Goal: Task Accomplishment & Management: Manage account settings

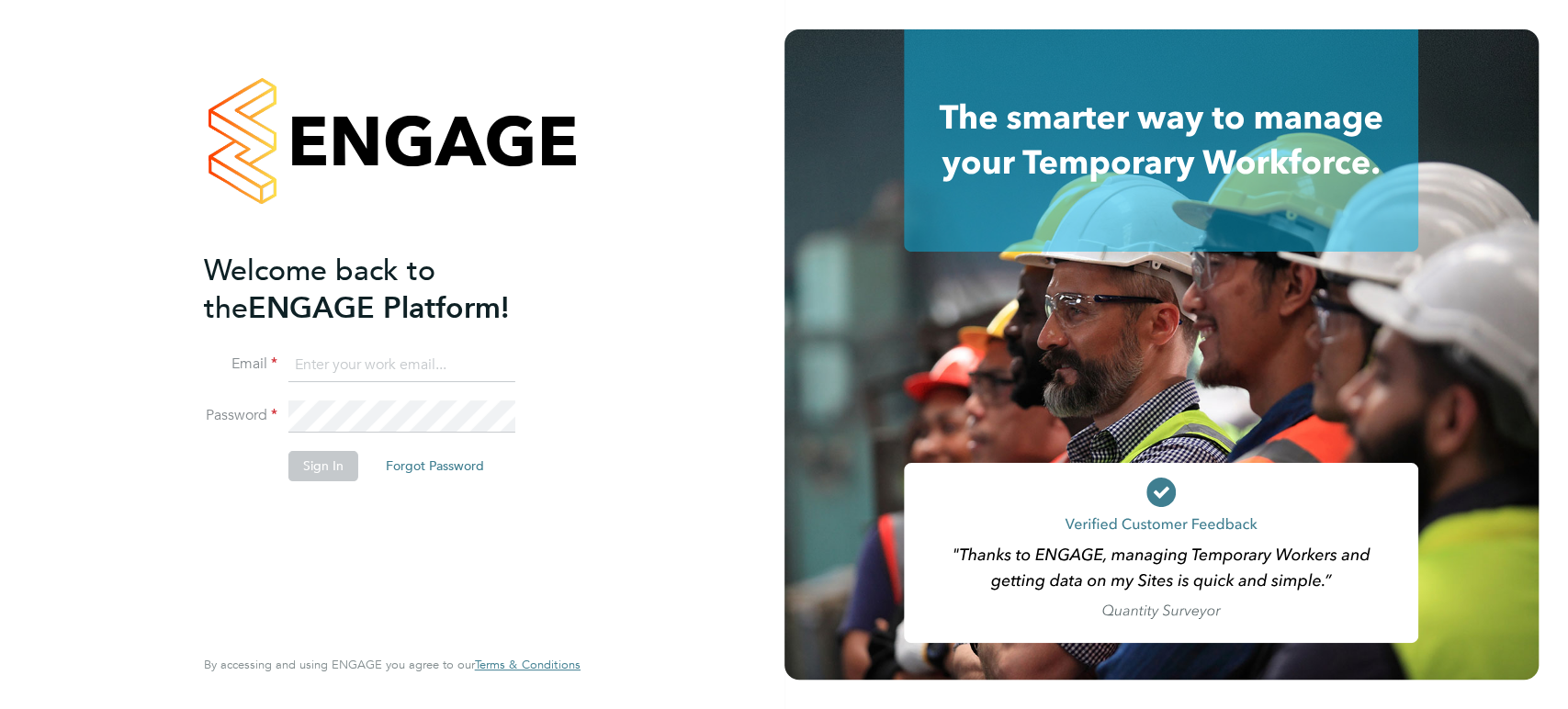
type input "scott.mcglynn@randstad.co.uk"
click at [320, 457] on button "Sign In" at bounding box center [323, 466] width 70 height 30
click at [320, 457] on div "Sorry, we are having problems connecting to our services." at bounding box center [392, 354] width 784 height 709
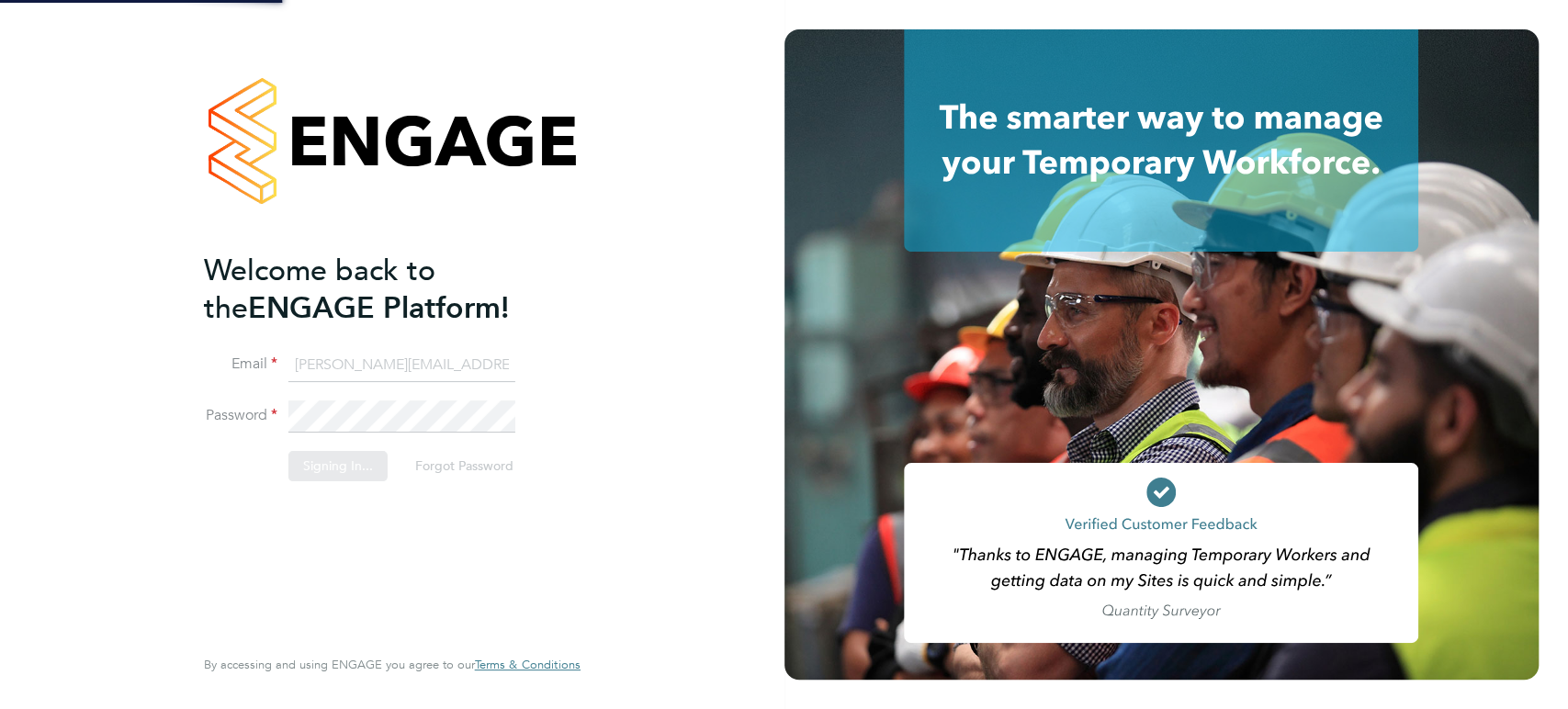
click at [320, 457] on div "Sorry, we are having problems connecting to our services." at bounding box center [392, 354] width 784 height 709
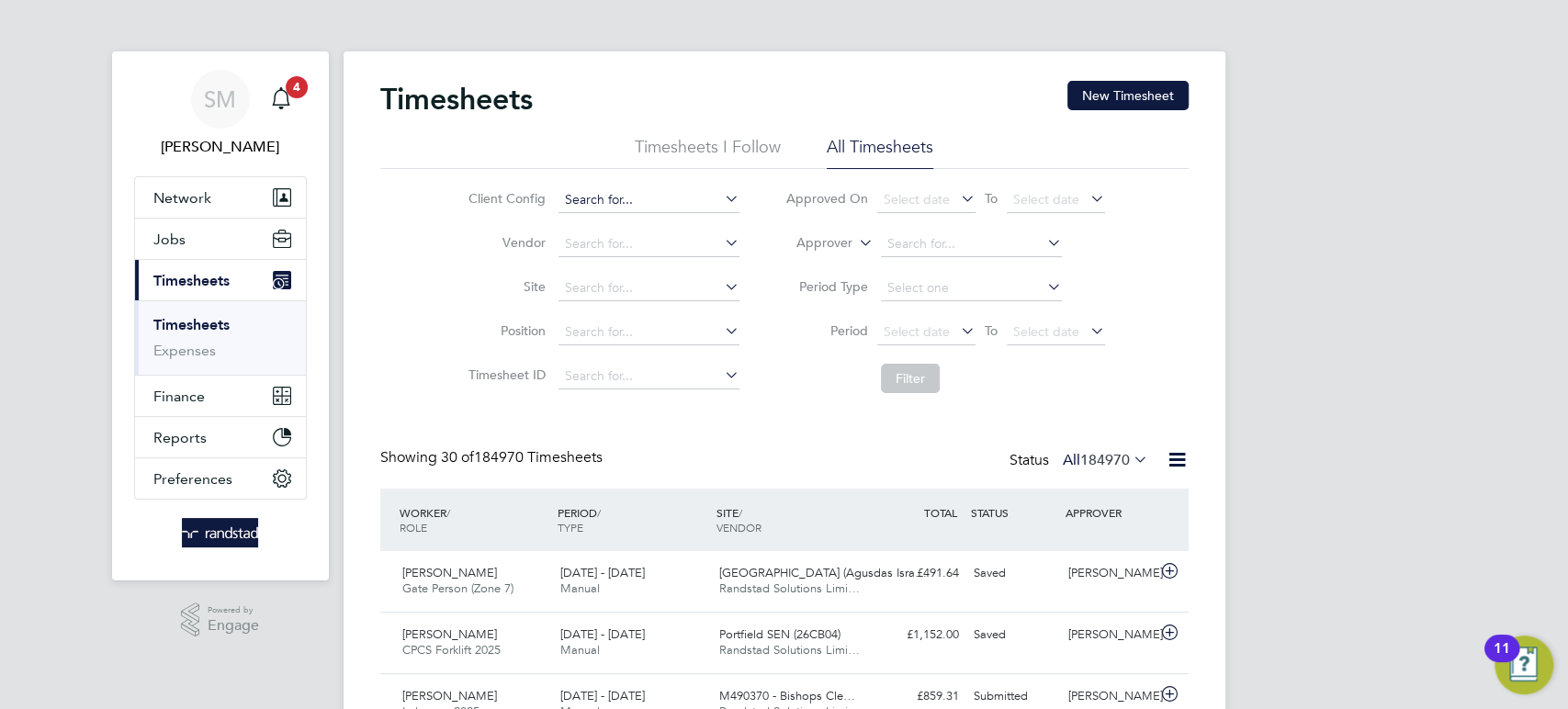
click at [600, 202] on input at bounding box center [649, 201] width 181 height 26
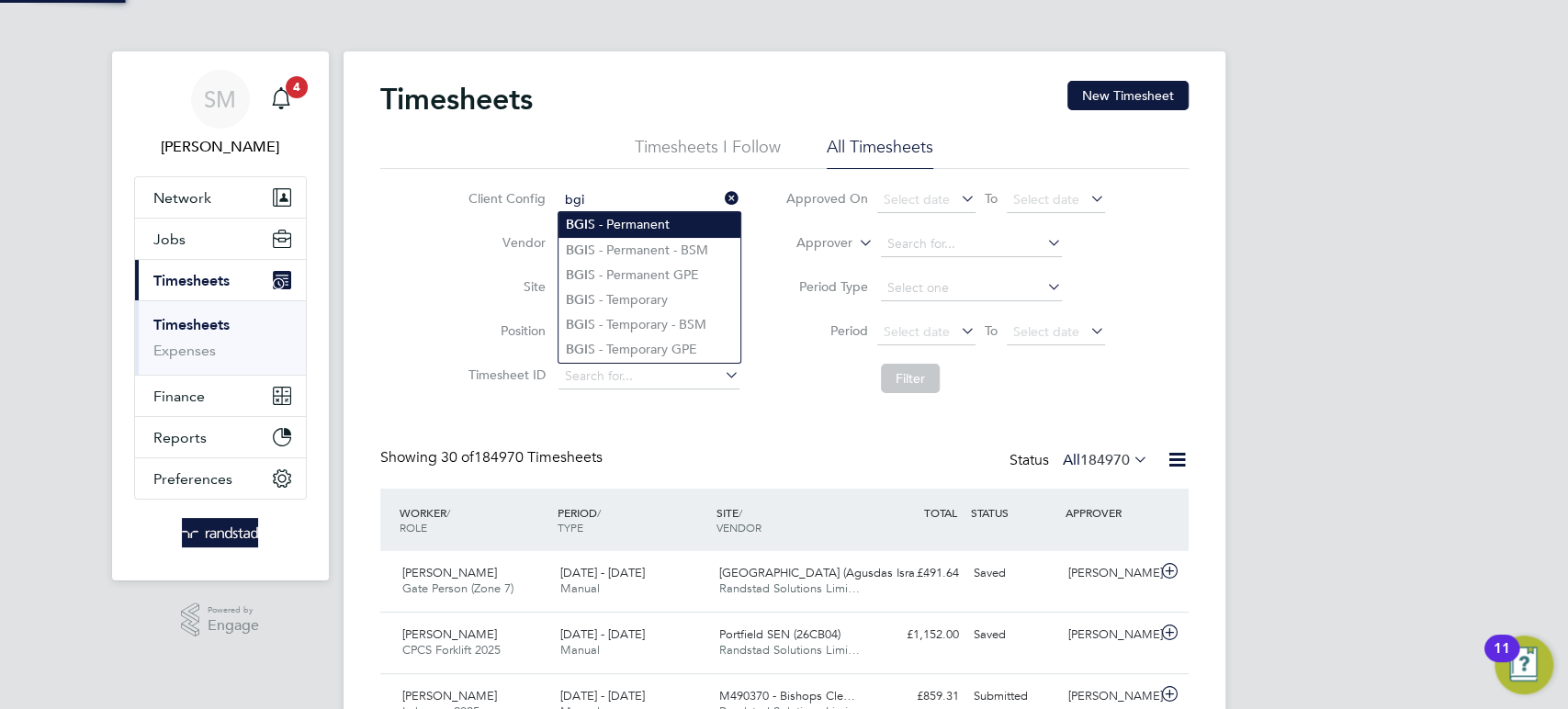
click at [623, 222] on li "BGI S - Permanent" at bounding box center [649, 225] width 182 height 25
type input "BGIS - Permanent"
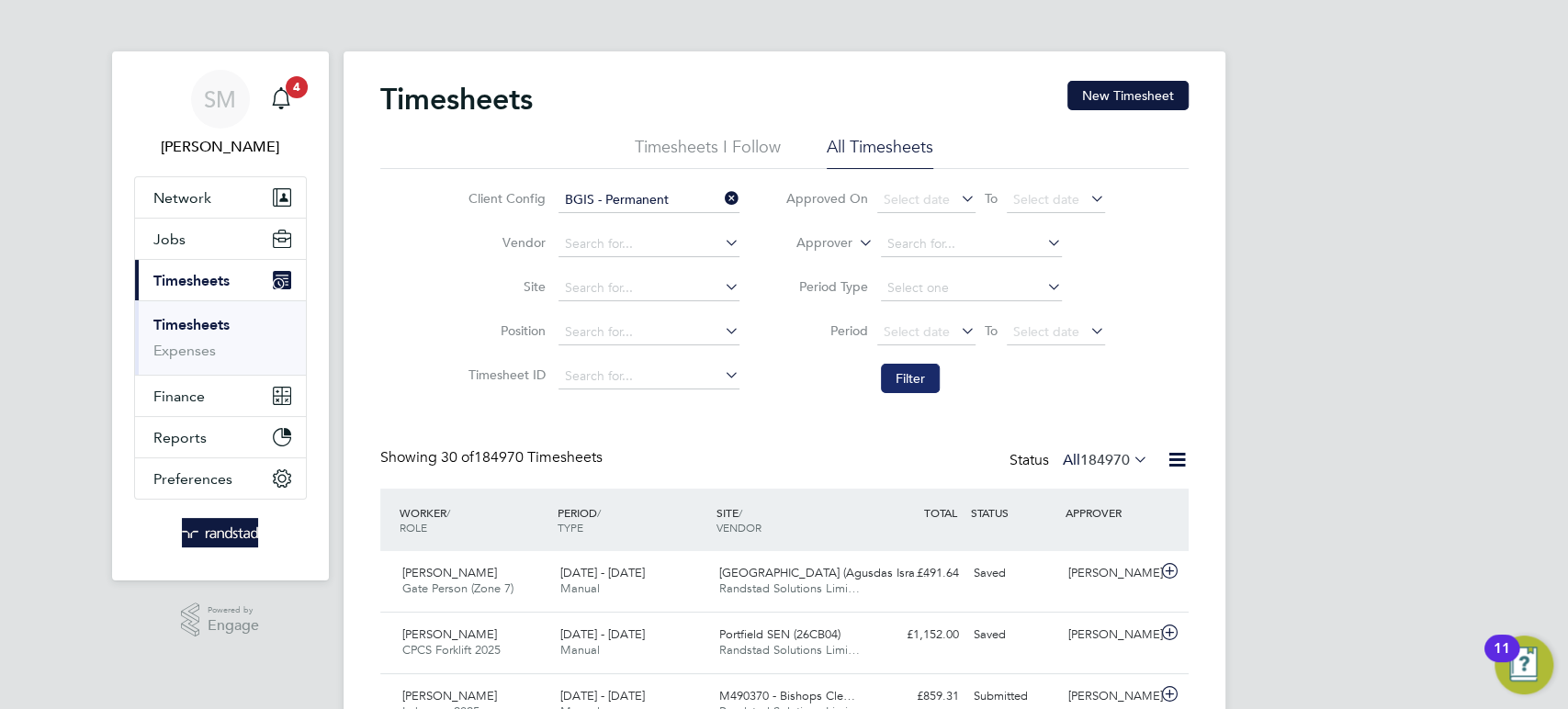
click at [902, 376] on button "Filter" at bounding box center [910, 379] width 59 height 30
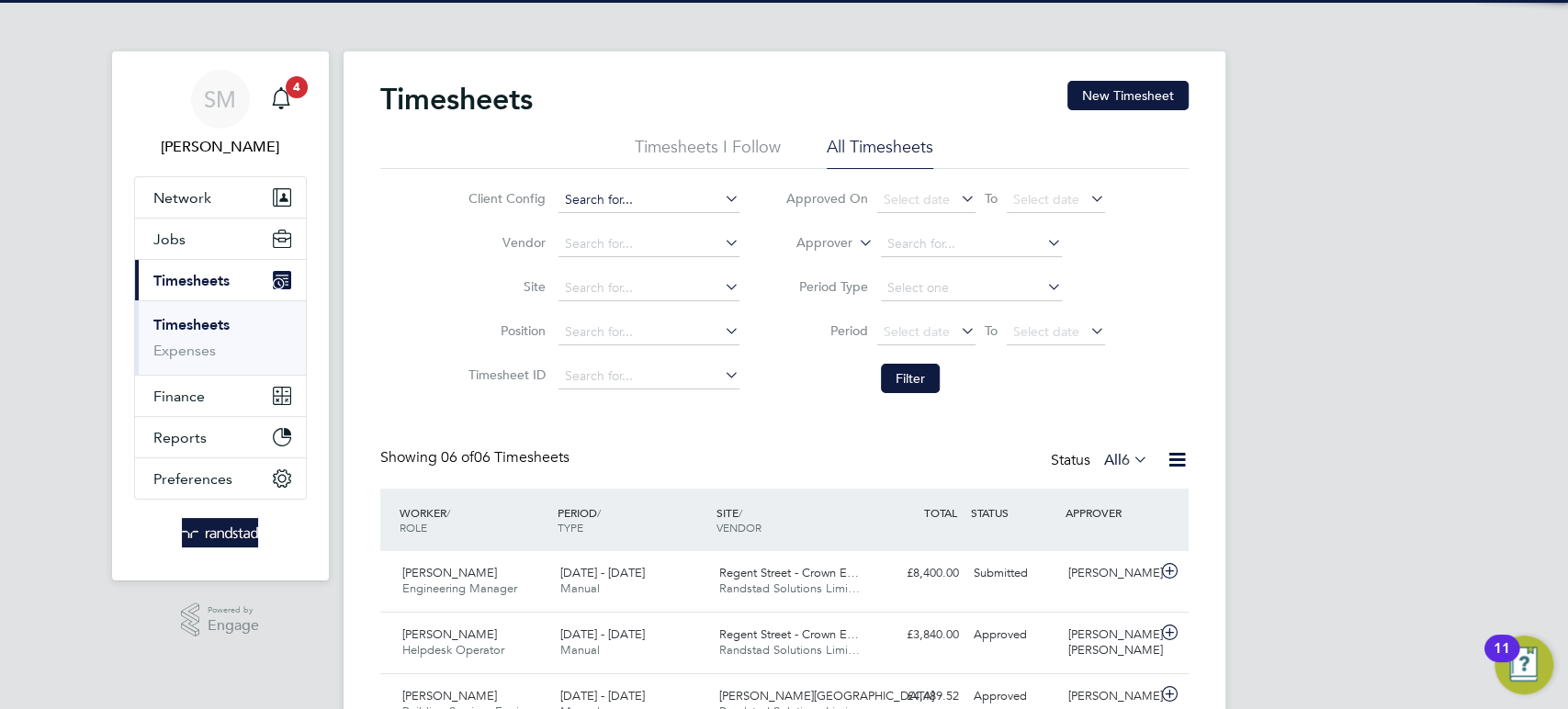
click at [646, 191] on input at bounding box center [649, 201] width 181 height 26
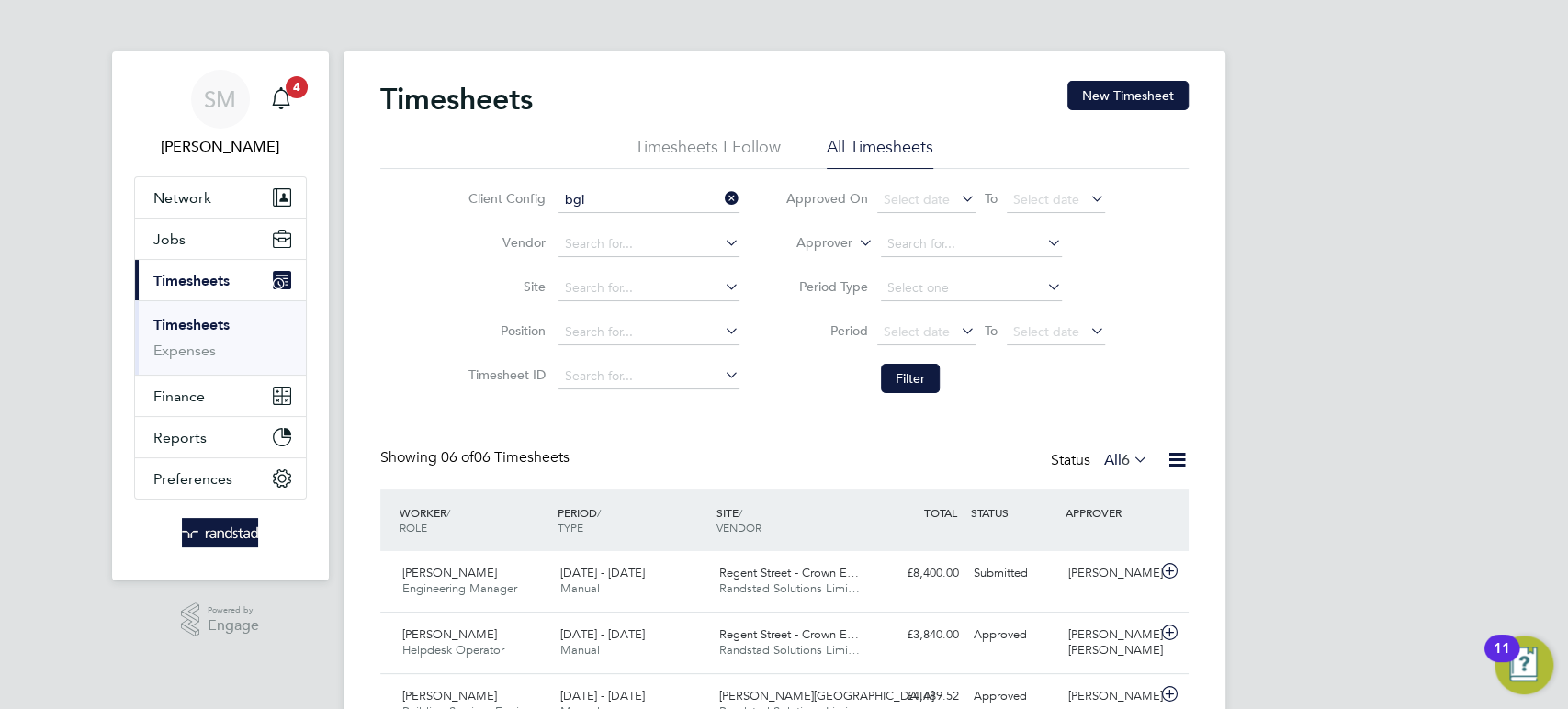
click at [650, 287] on li "BGI S - Temporary" at bounding box center [649, 299] width 182 height 25
type input "BGIS - Temporary"
click at [893, 376] on button "Filter" at bounding box center [910, 379] width 59 height 30
click at [184, 247] on button "Jobs" at bounding box center [220, 239] width 171 height 41
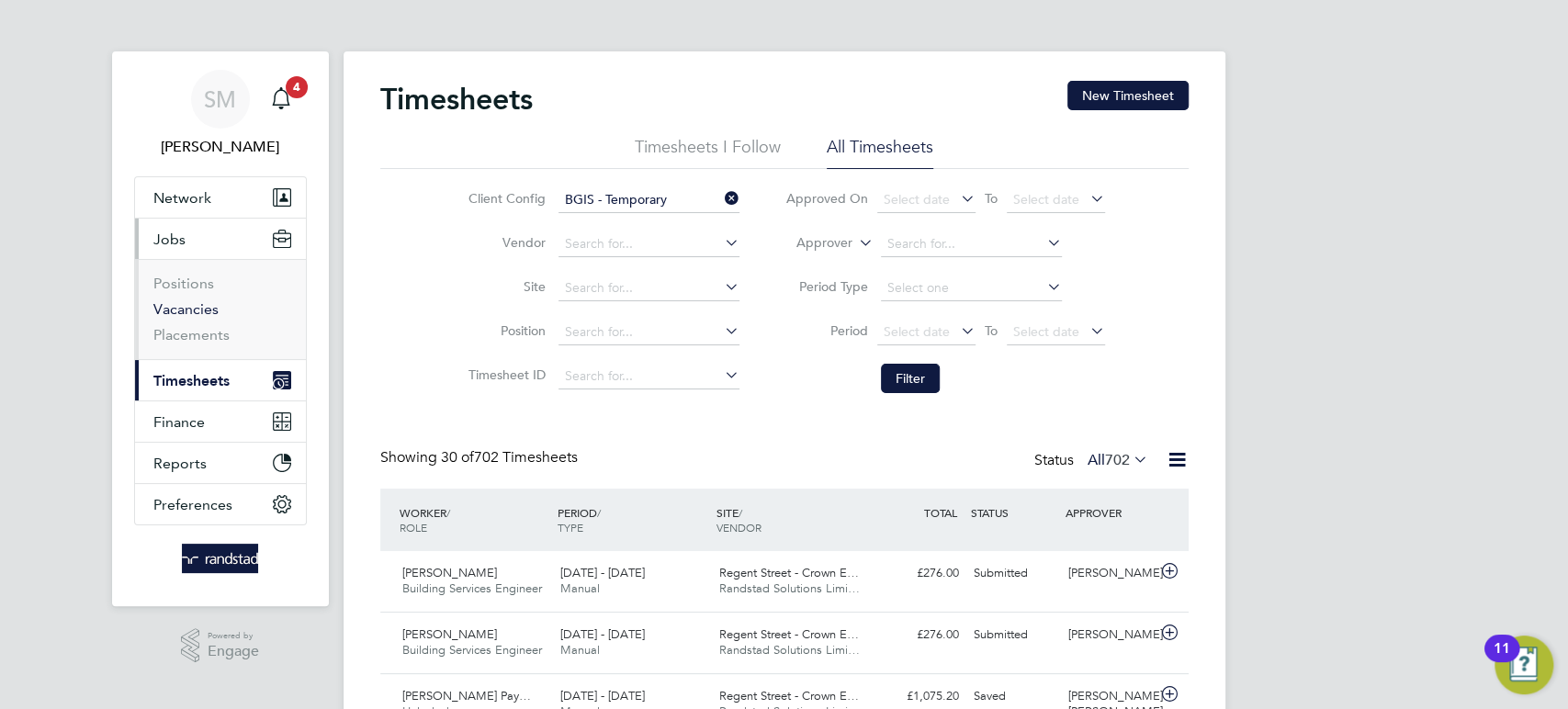
click at [183, 310] on link "Vacancies" at bounding box center [186, 309] width 66 height 18
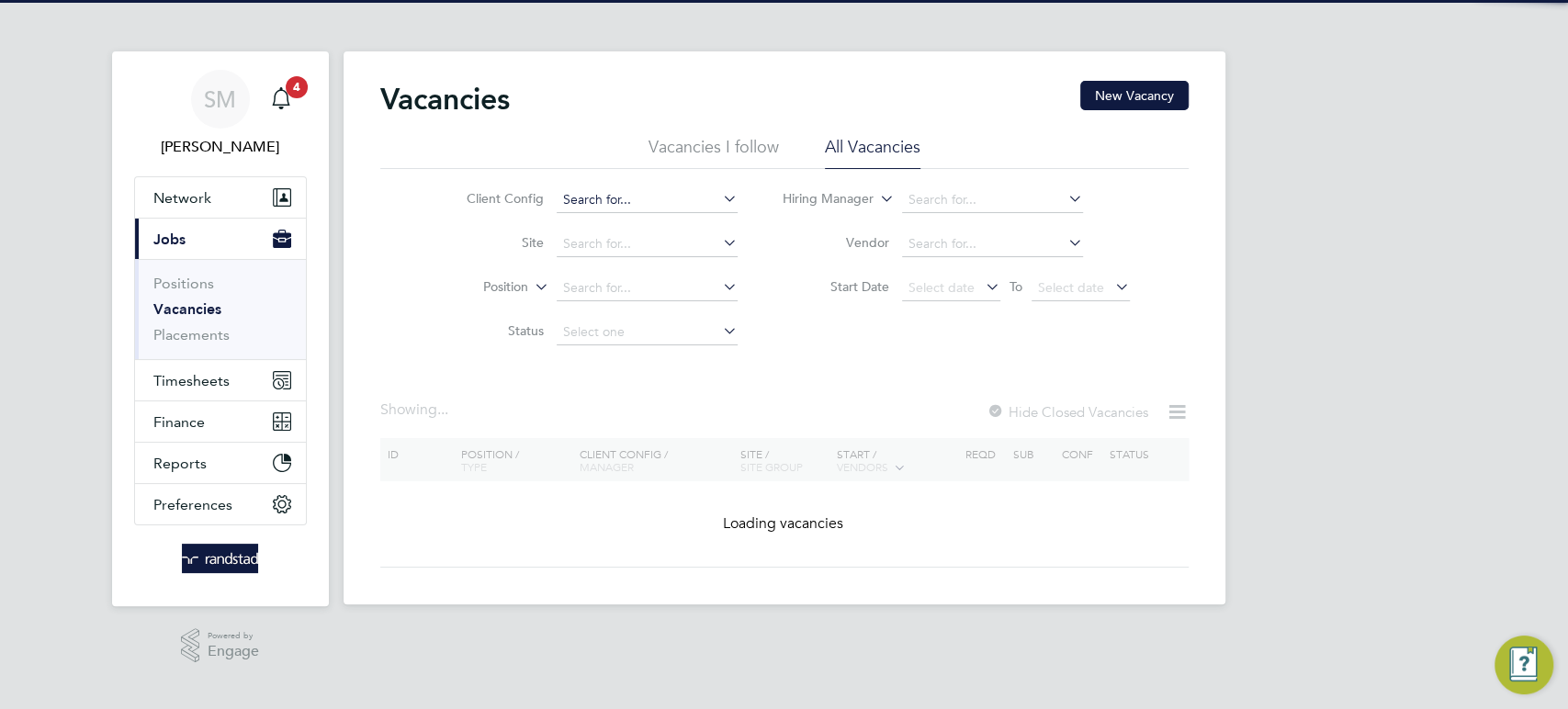
click at [641, 196] on input at bounding box center [647, 201] width 181 height 26
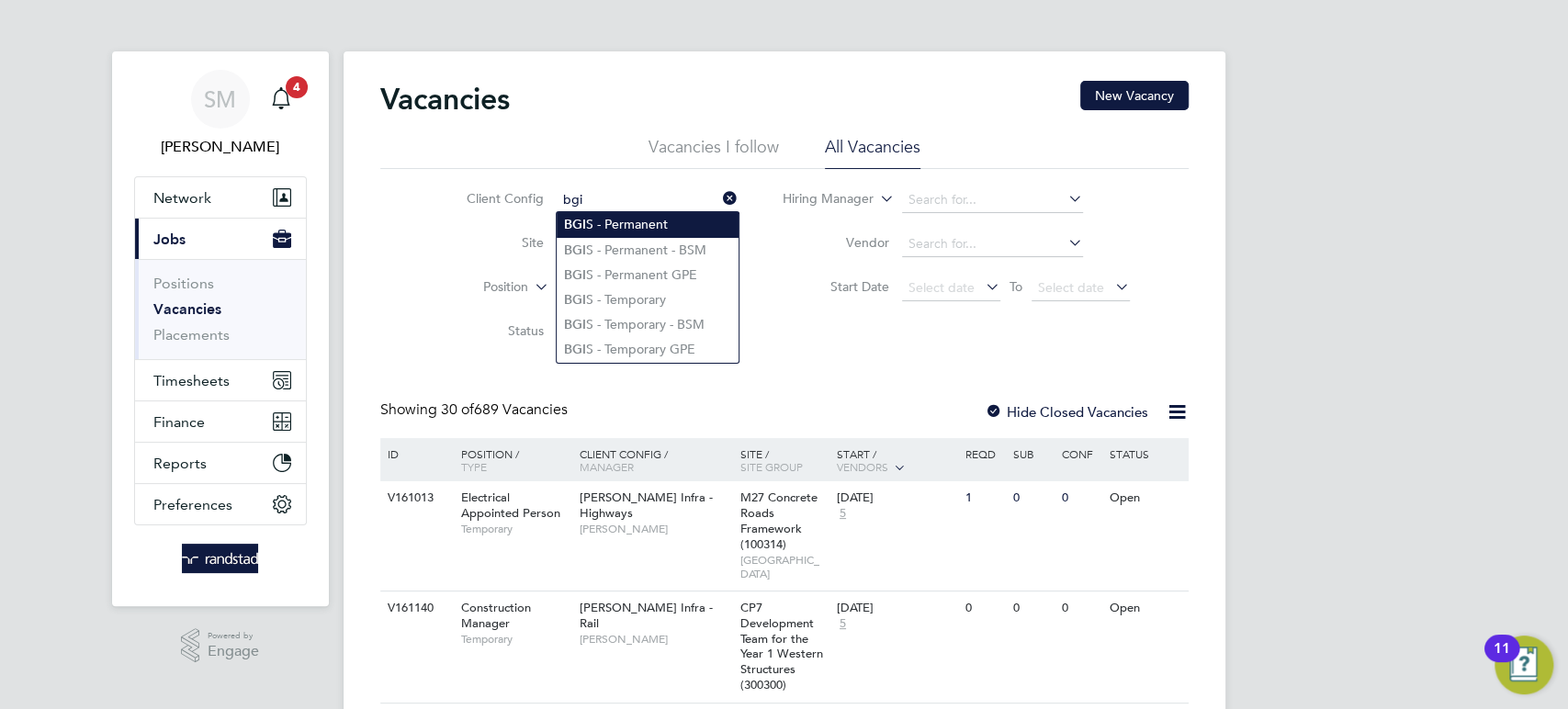
click at [642, 230] on li "BGI S - Permanent" at bounding box center [647, 225] width 182 height 25
type input "BGIS - Permanent"
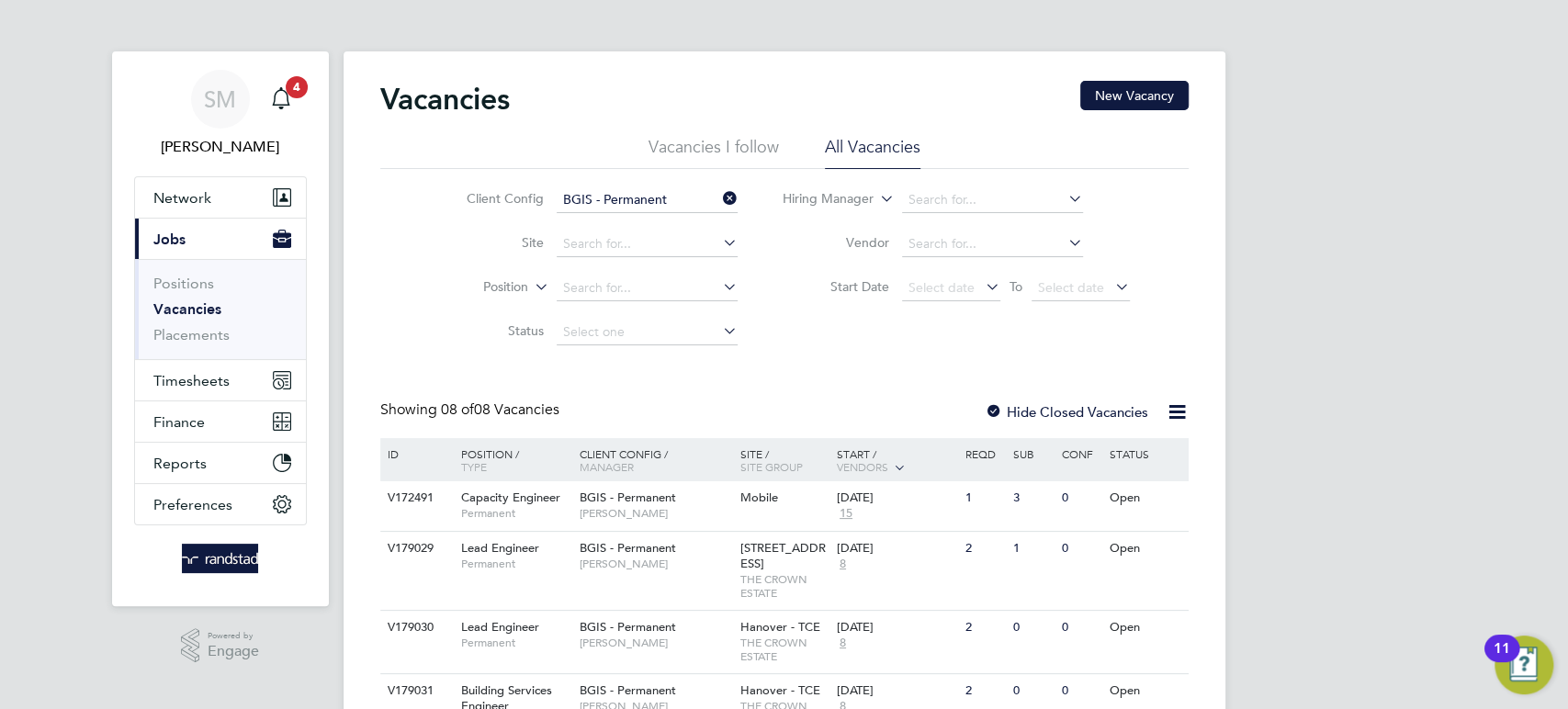
click at [625, 201] on input "BGIS - Permanent" at bounding box center [647, 201] width 181 height 26
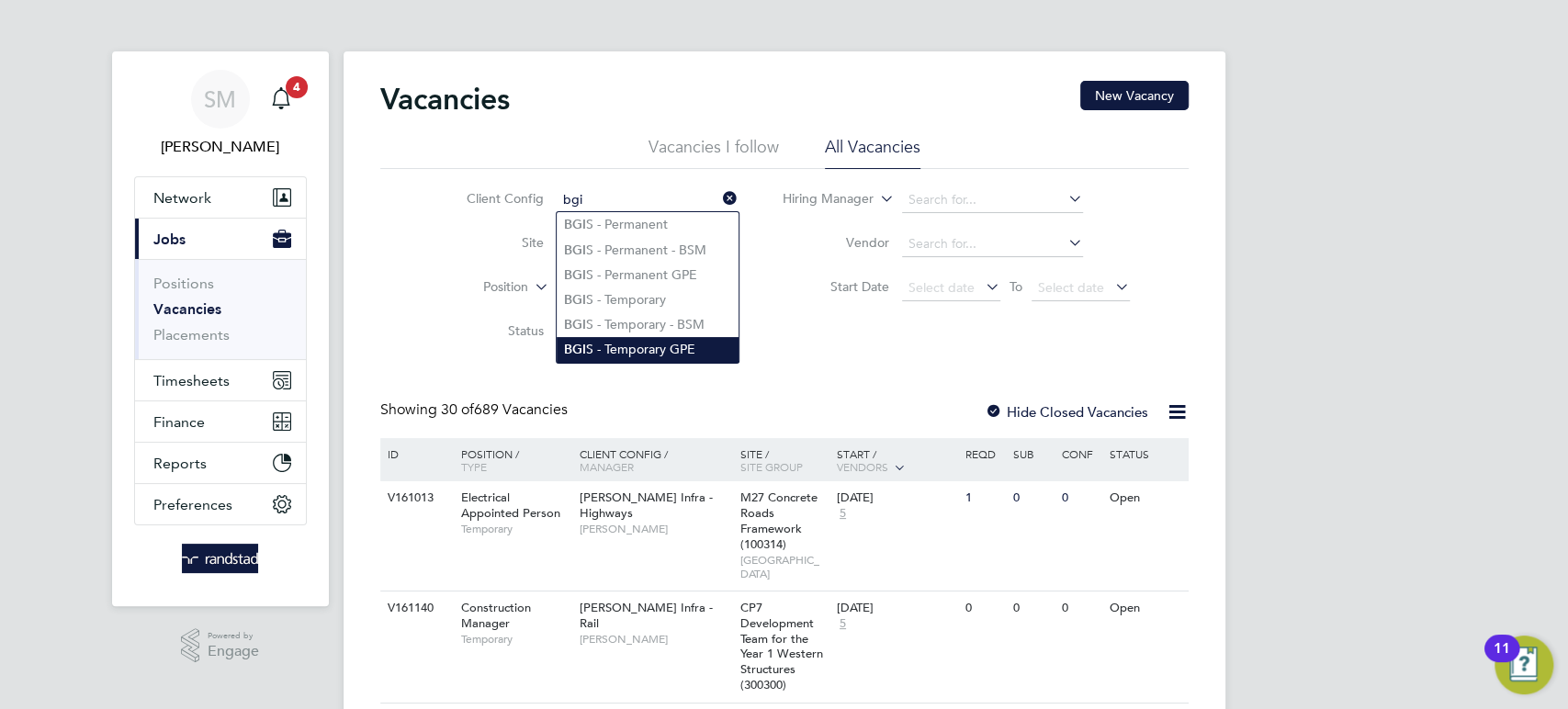
click at [676, 348] on li "BGI S - Temporary GPE" at bounding box center [647, 349] width 182 height 25
type input "BGIS - Temporary GPE"
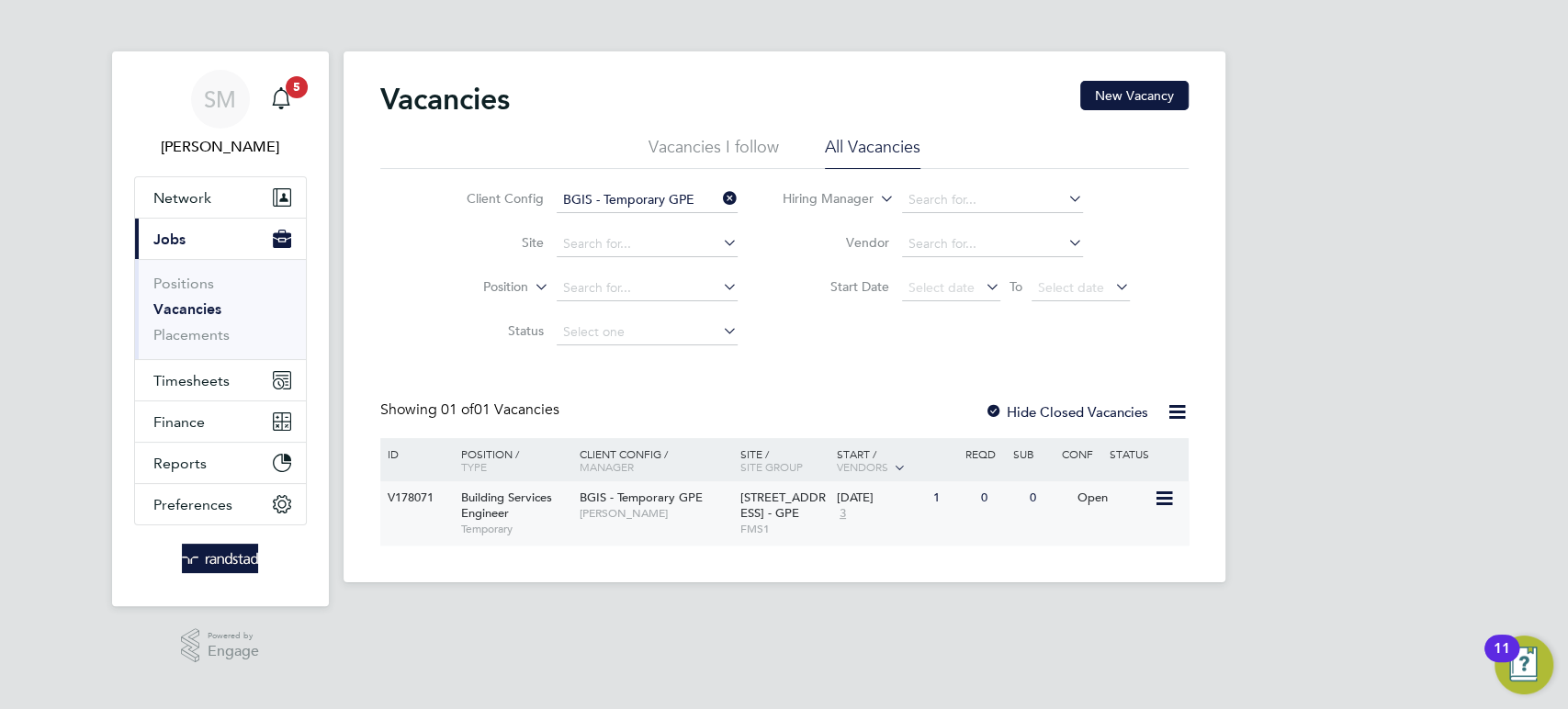
click at [908, 515] on div "05 Sep 2025 3" at bounding box center [880, 507] width 96 height 50
click at [187, 378] on span "Timesheets" at bounding box center [191, 381] width 76 height 18
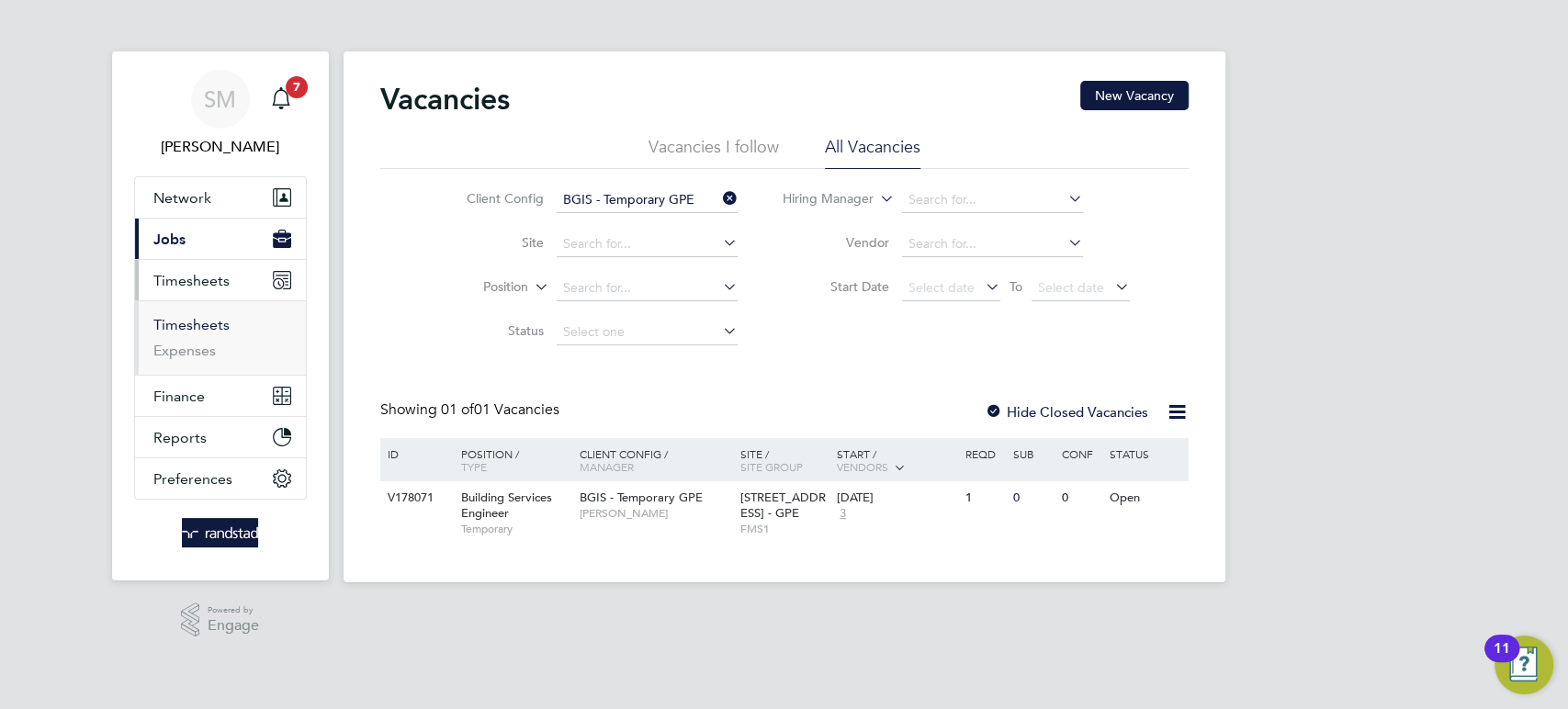
click at [196, 330] on link "Timesheets" at bounding box center [191, 324] width 76 height 18
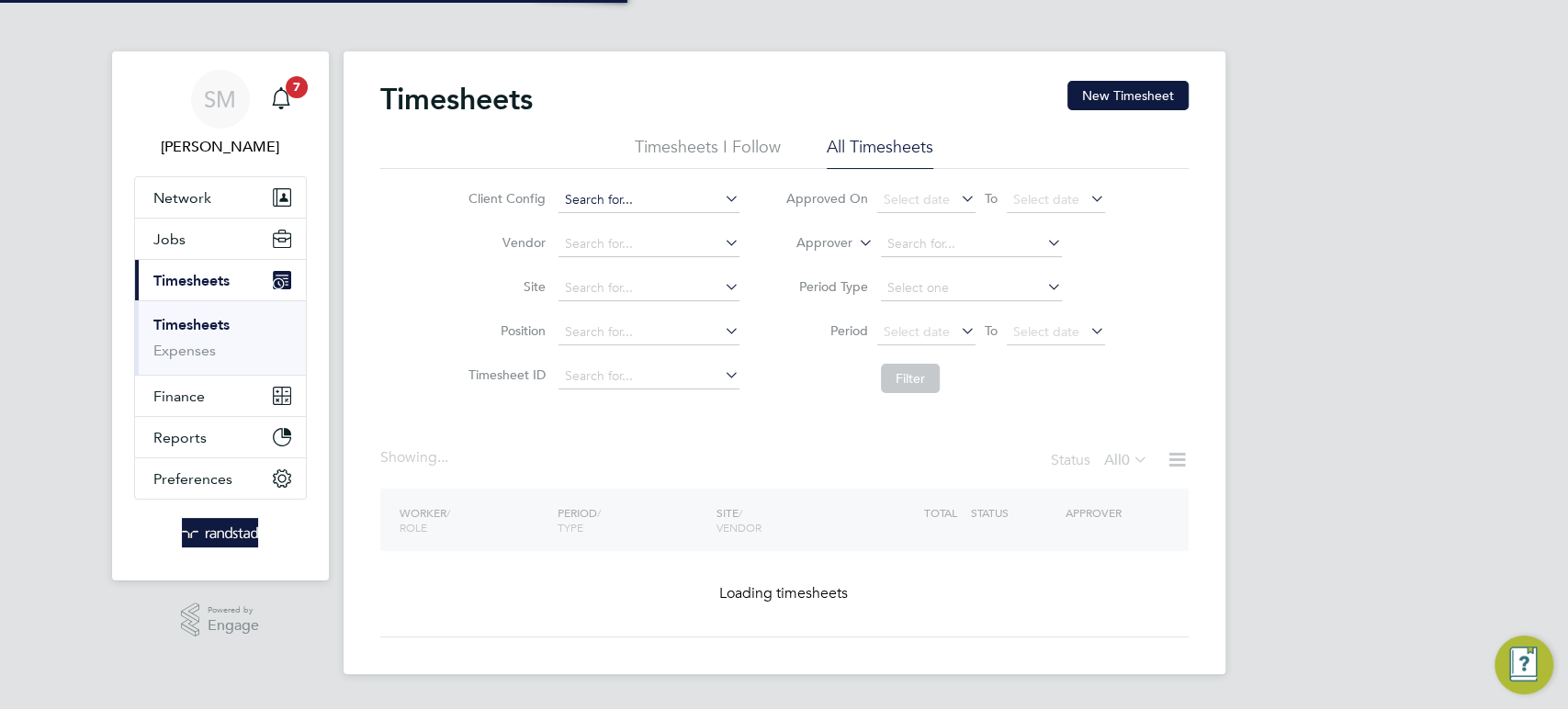
click at [573, 198] on input at bounding box center [649, 201] width 181 height 26
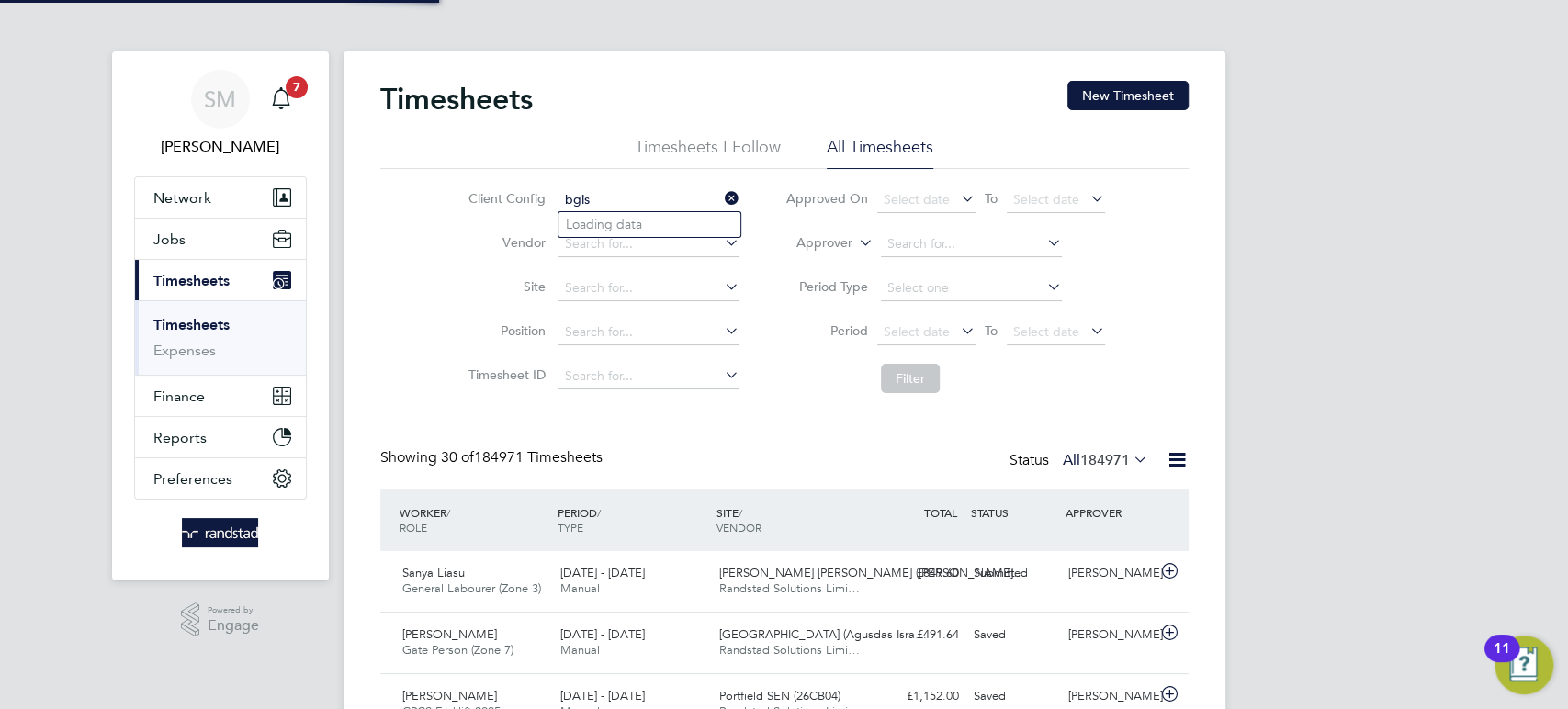
scroll to position [46, 159]
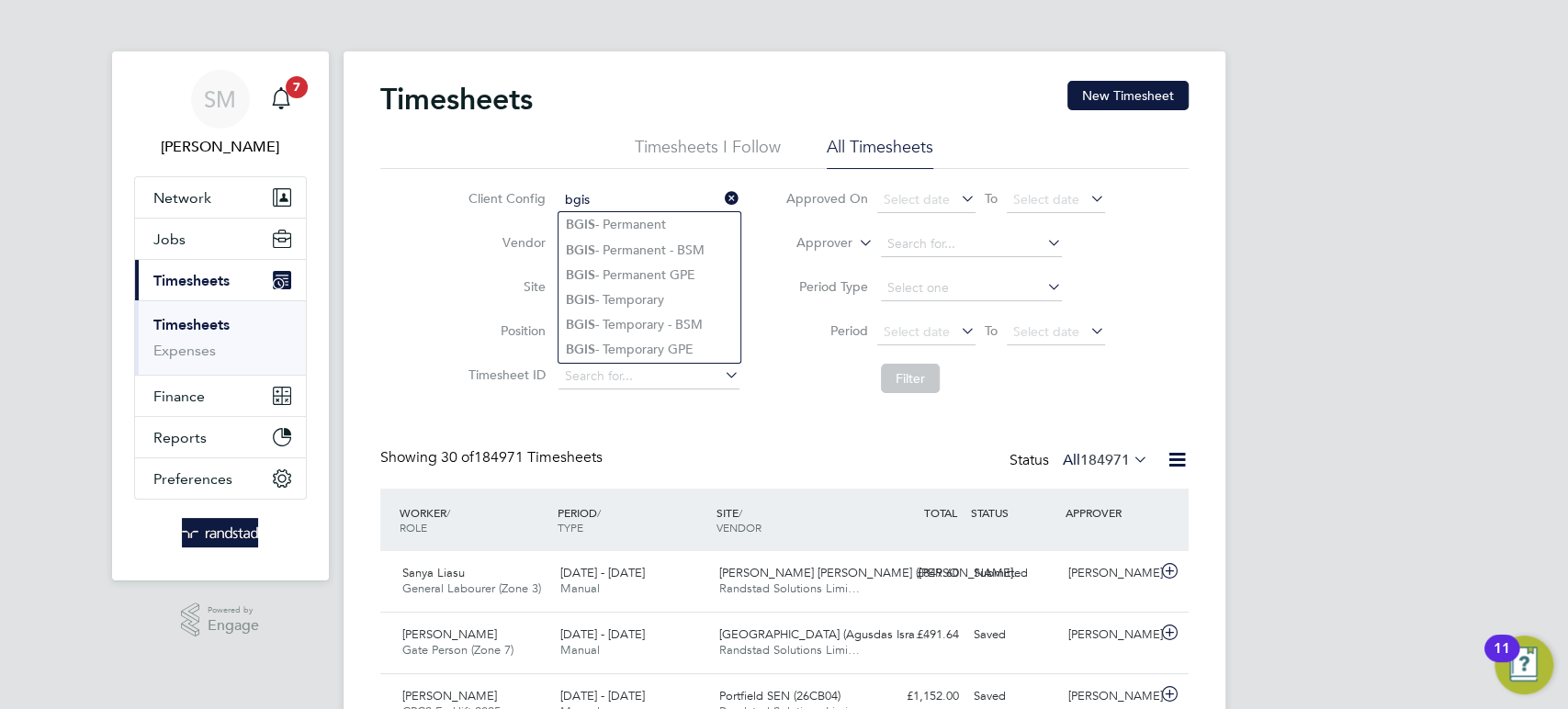
type input "bgis"
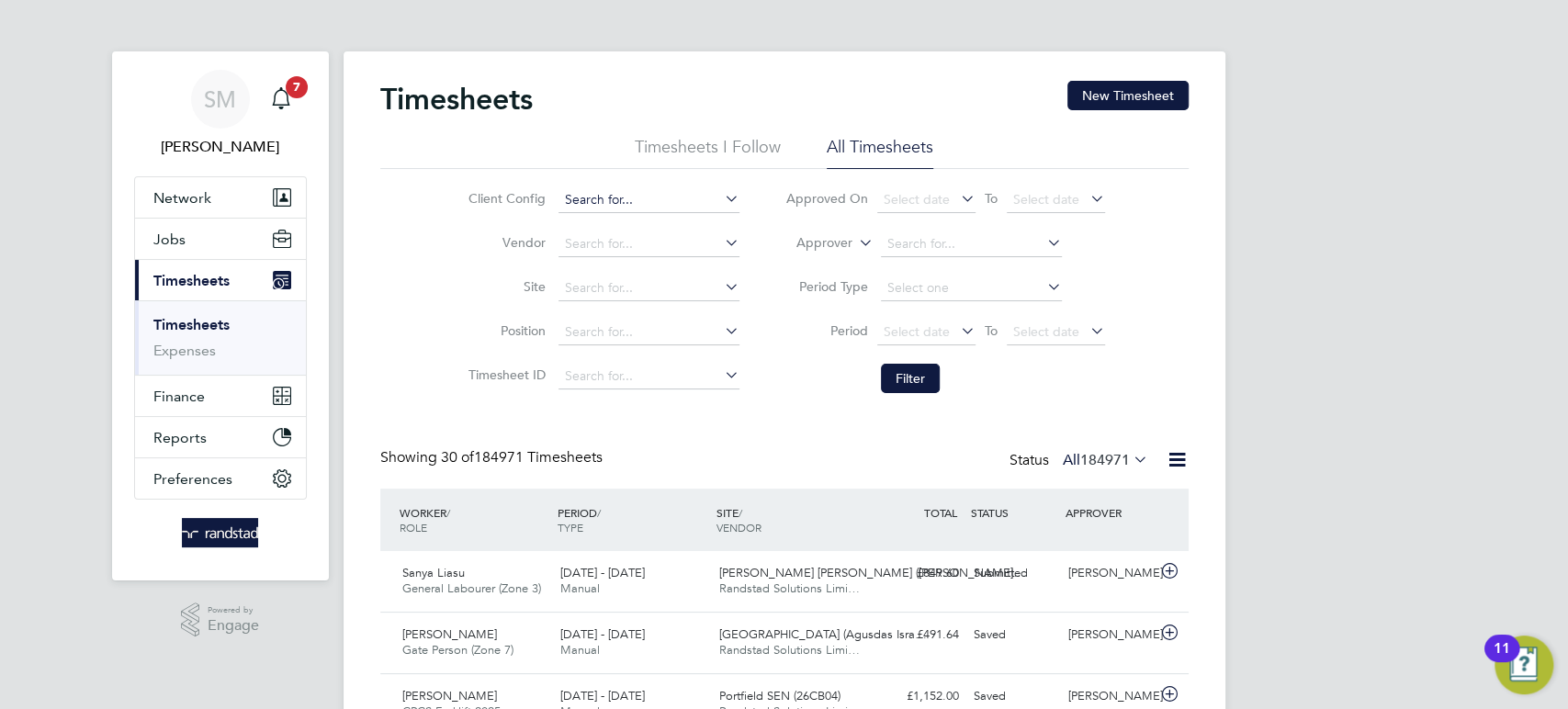
click at [635, 198] on input at bounding box center [649, 201] width 181 height 26
click at [664, 299] on li "BGI S - Temporary" at bounding box center [649, 299] width 182 height 25
type input "BGIS - Temporary"
click at [896, 381] on button "Filter" at bounding box center [910, 379] width 59 height 30
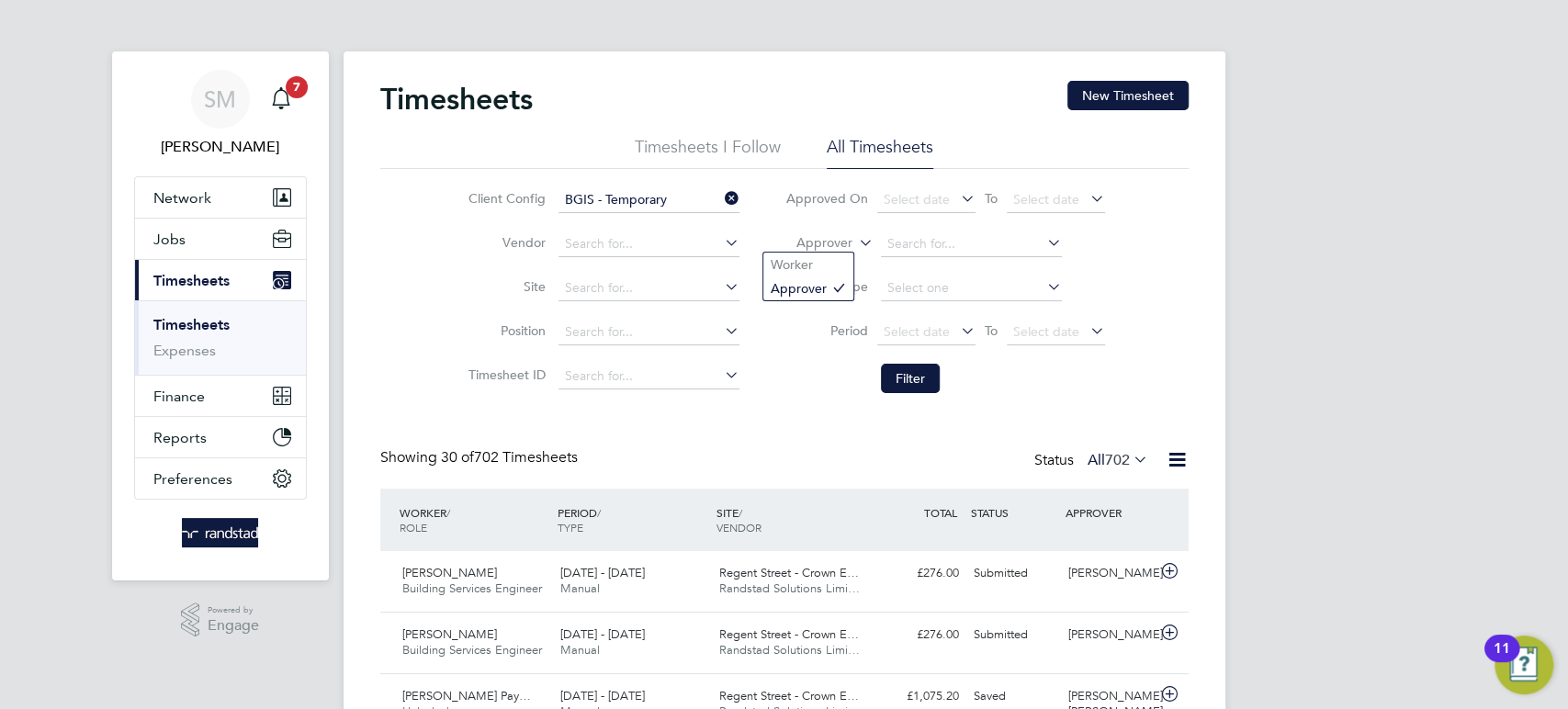
click at [855, 229] on icon at bounding box center [855, 238] width 0 height 17
click at [836, 265] on li "Worker" at bounding box center [808, 264] width 90 height 24
click at [938, 233] on input at bounding box center [971, 244] width 181 height 26
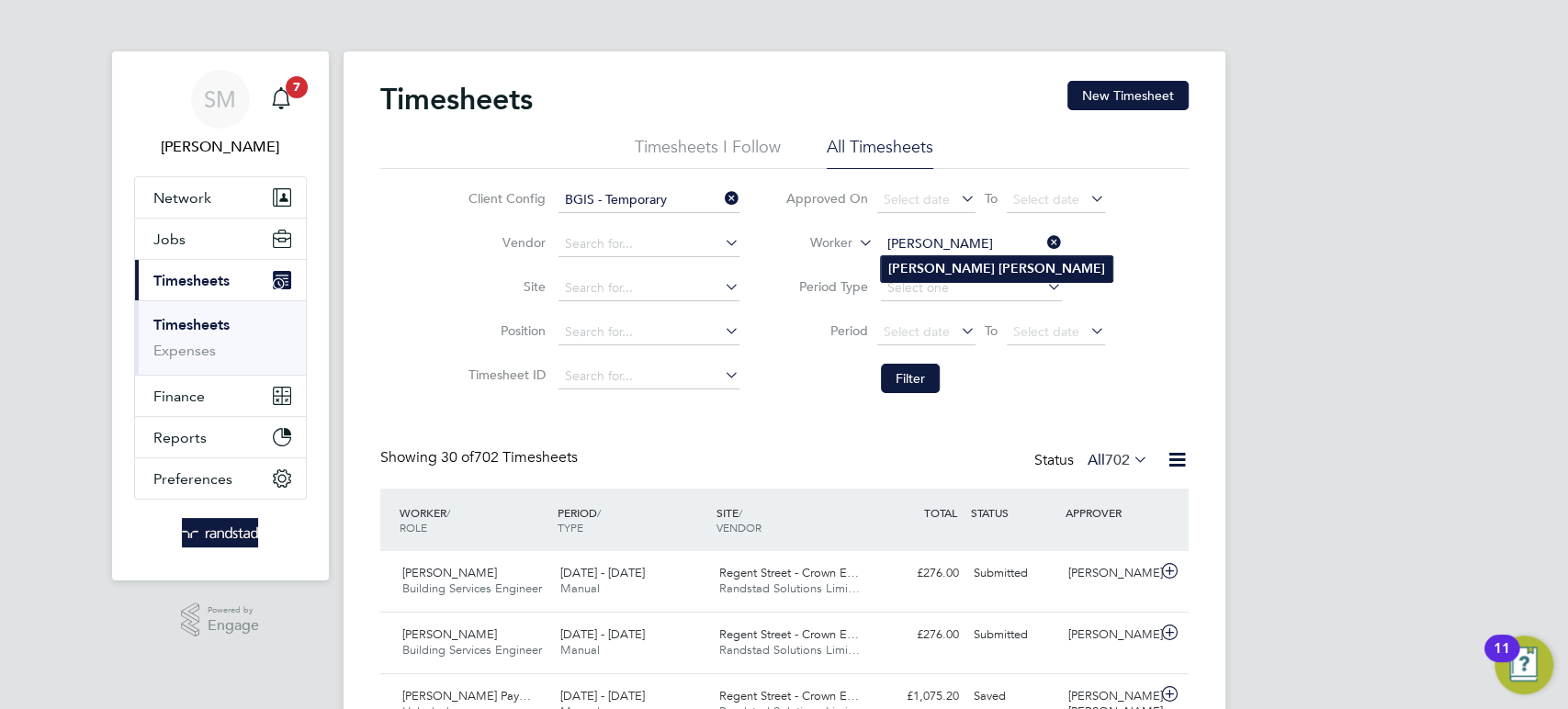
click at [998, 273] on b "Jackson" at bounding box center [1051, 268] width 106 height 16
type input "Darren Jackson"
click at [898, 377] on button "Filter" at bounding box center [910, 379] width 59 height 30
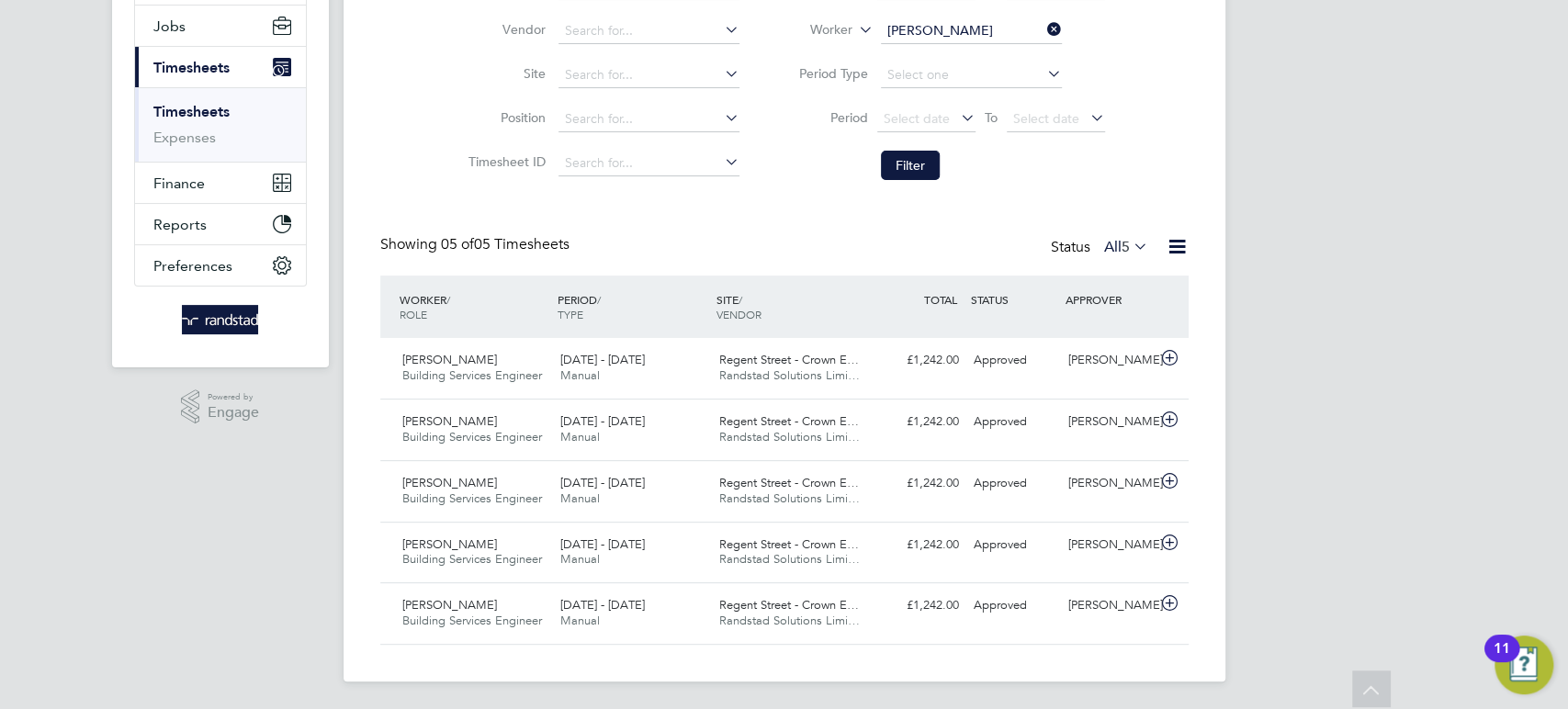
click at [1043, 33] on icon at bounding box center [1043, 30] width 0 height 26
click at [986, 29] on input at bounding box center [971, 31] width 181 height 26
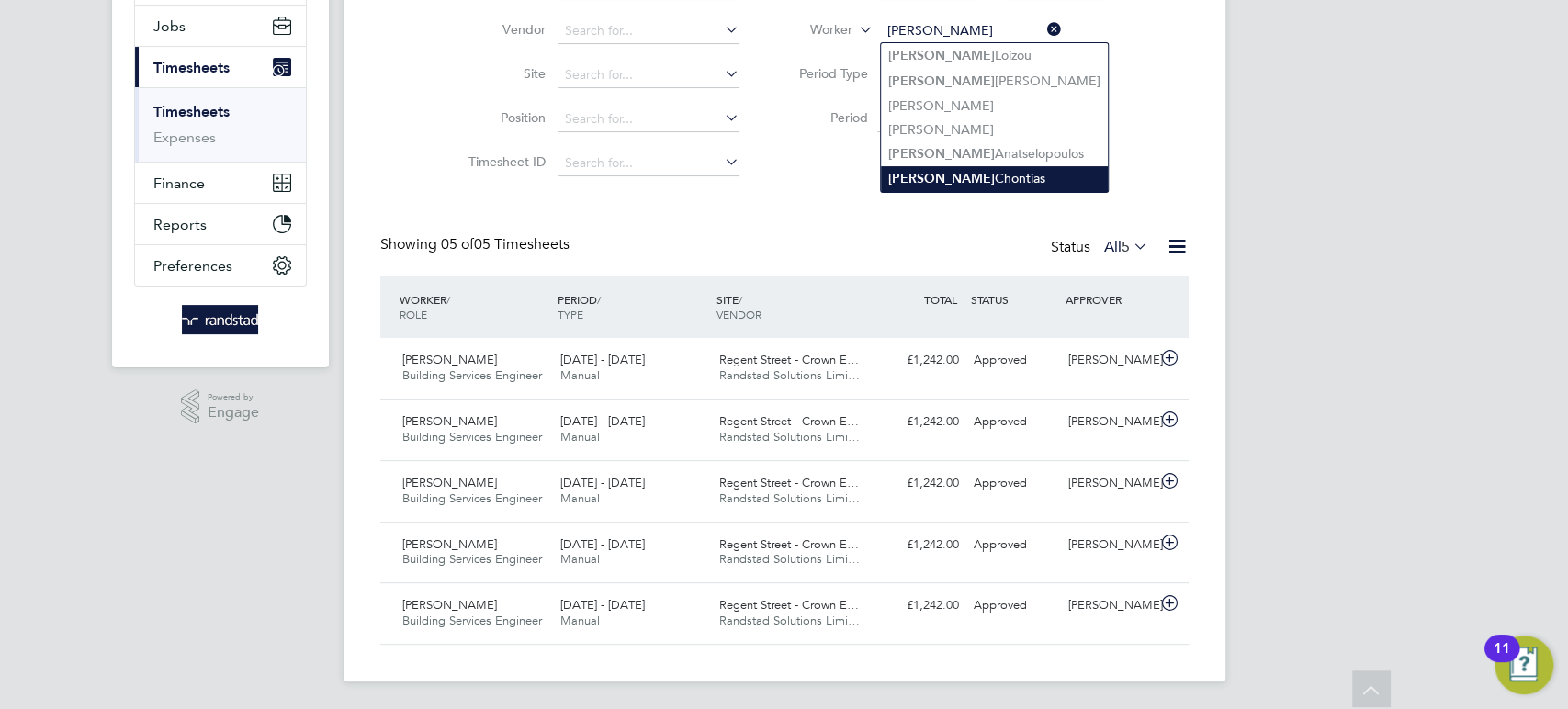
click at [983, 173] on li "Andreas Chontias" at bounding box center [993, 178] width 226 height 25
type input "Andreas Chontias"
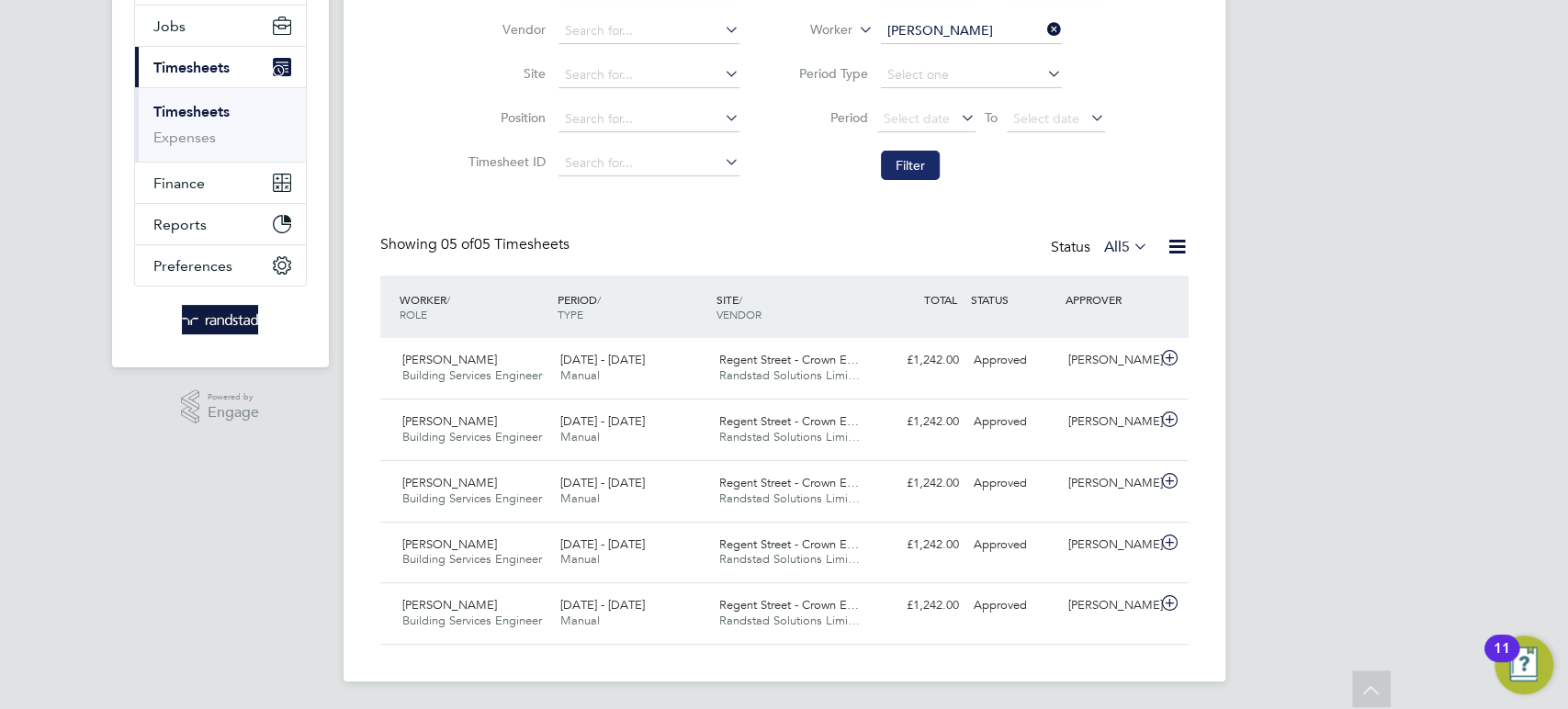
click at [887, 177] on button "Filter" at bounding box center [910, 165] width 59 height 30
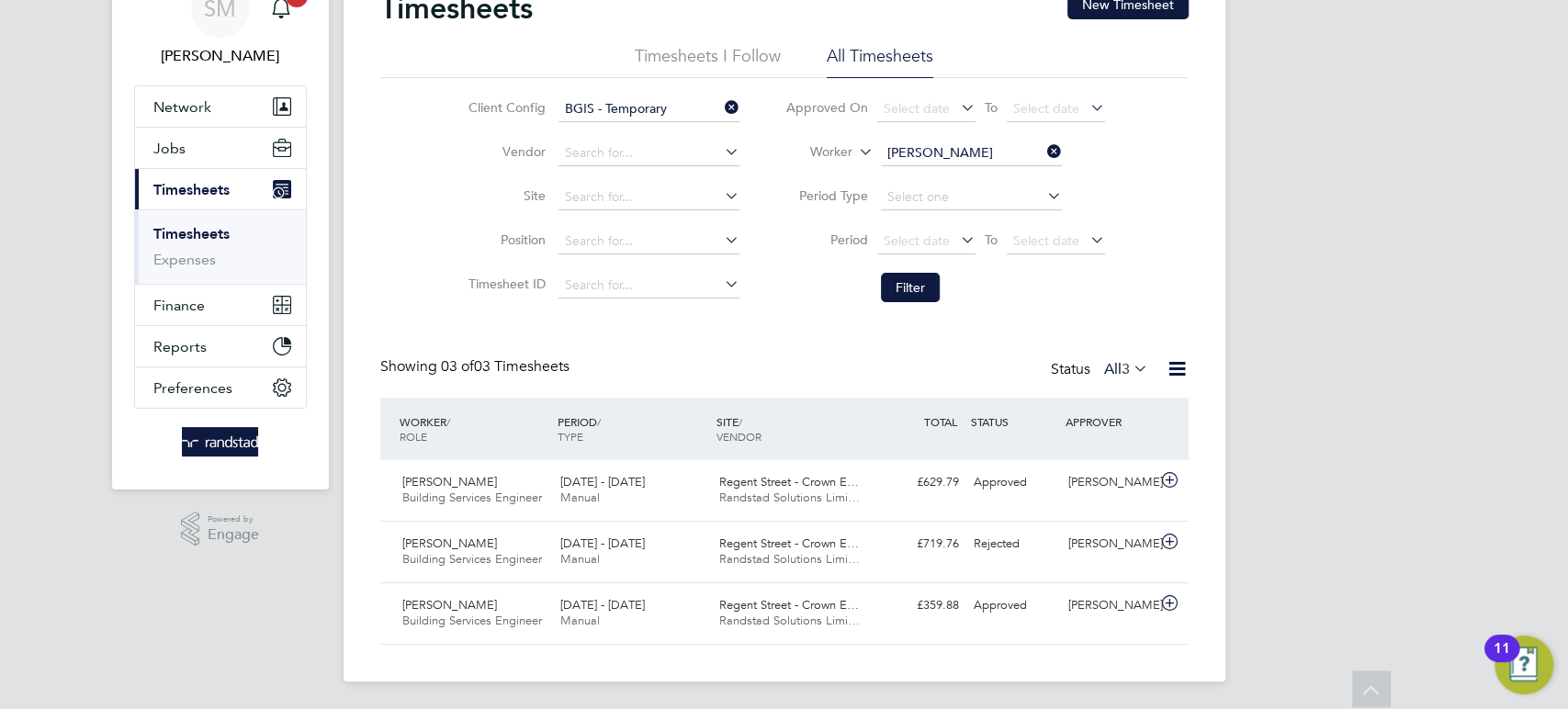
click at [1043, 145] on icon at bounding box center [1043, 152] width 0 height 26
click at [918, 276] on button "Filter" at bounding box center [910, 287] width 59 height 30
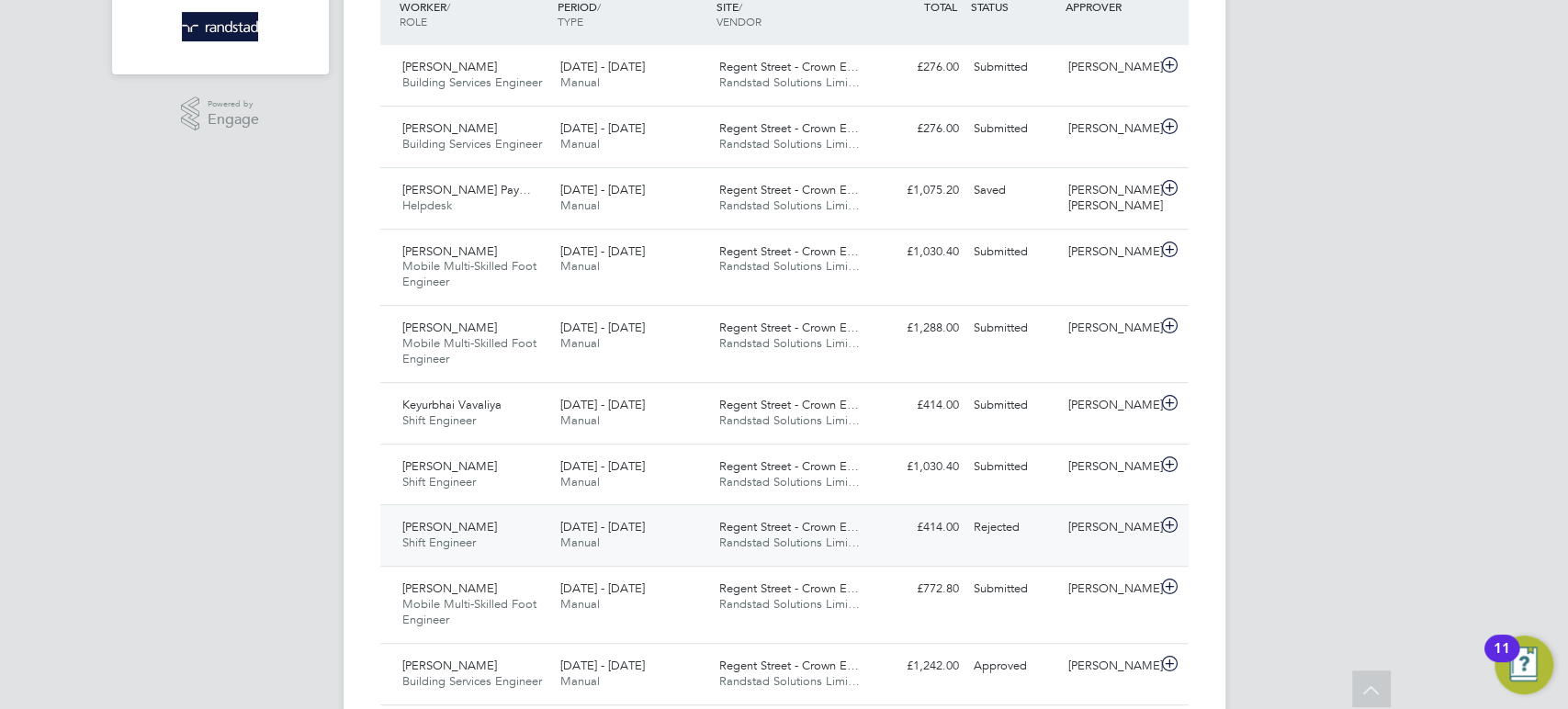
click at [817, 534] on span "Randstad Solutions Limi…" at bounding box center [789, 542] width 140 height 16
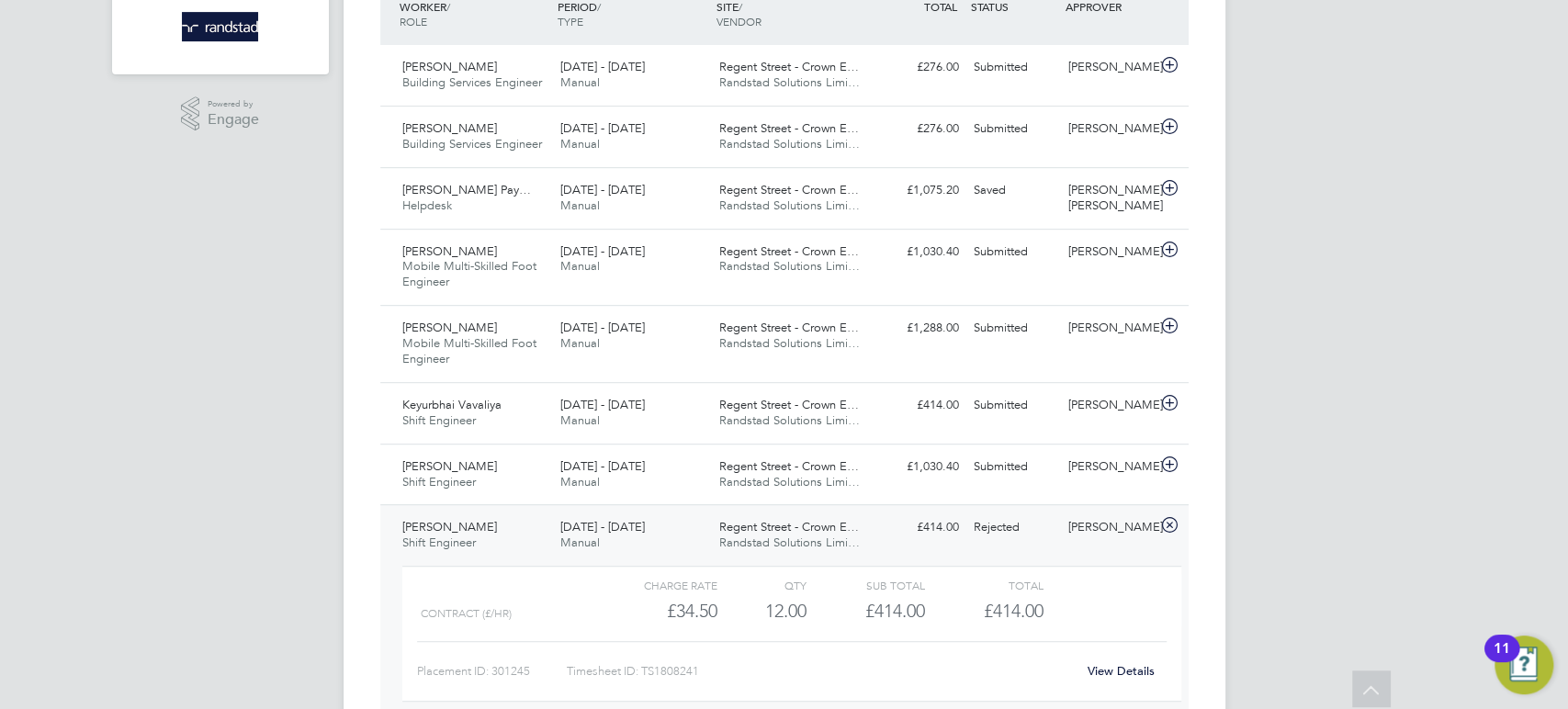
click at [1115, 669] on link "View Details" at bounding box center [1121, 671] width 67 height 16
click at [723, 547] on span "Randstad Solutions Limi…" at bounding box center [789, 542] width 140 height 16
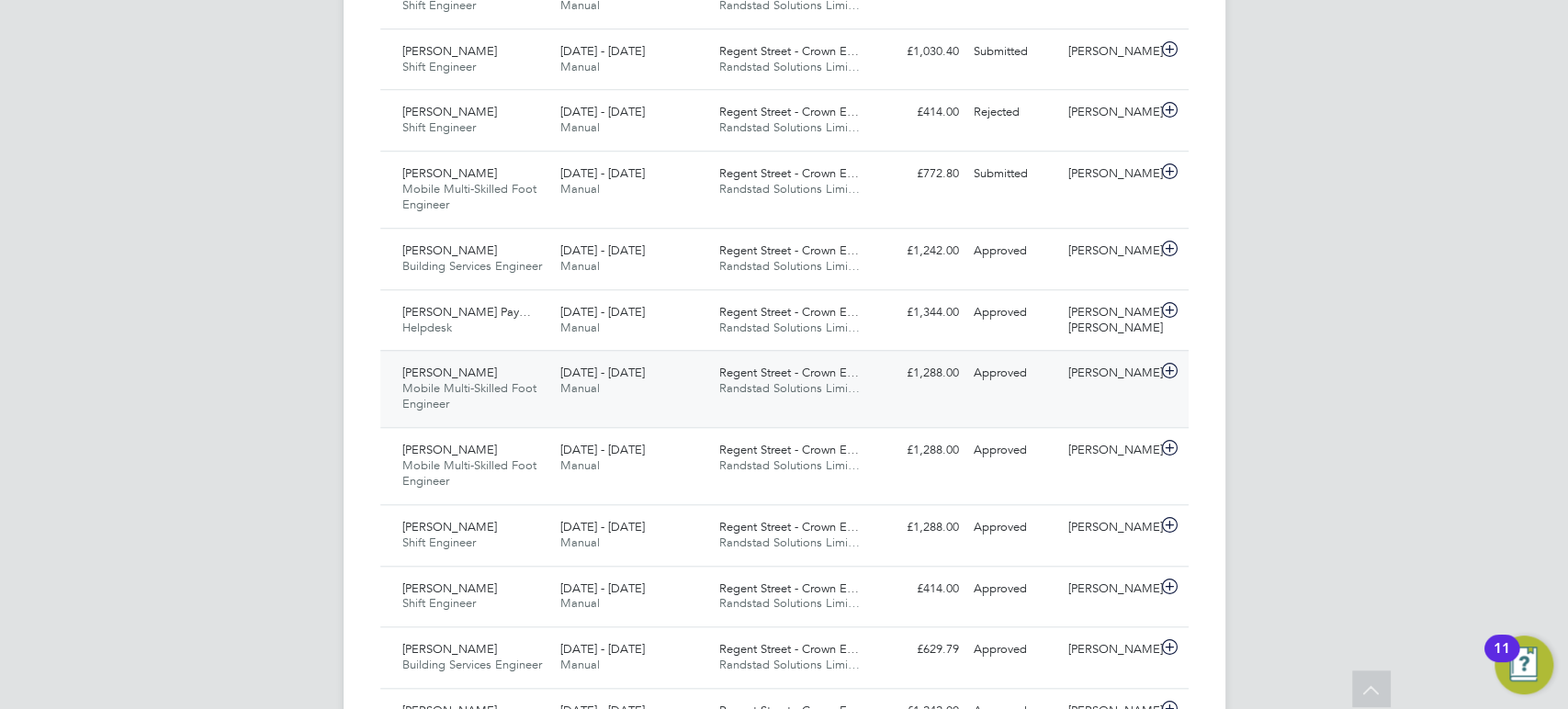
click at [956, 403] on div "Emmanuel Frimpong Mobile Multi-Skilled Foot Engineer 9 - 15 Aug 2025 9 - 15 Aug…" at bounding box center [784, 388] width 808 height 77
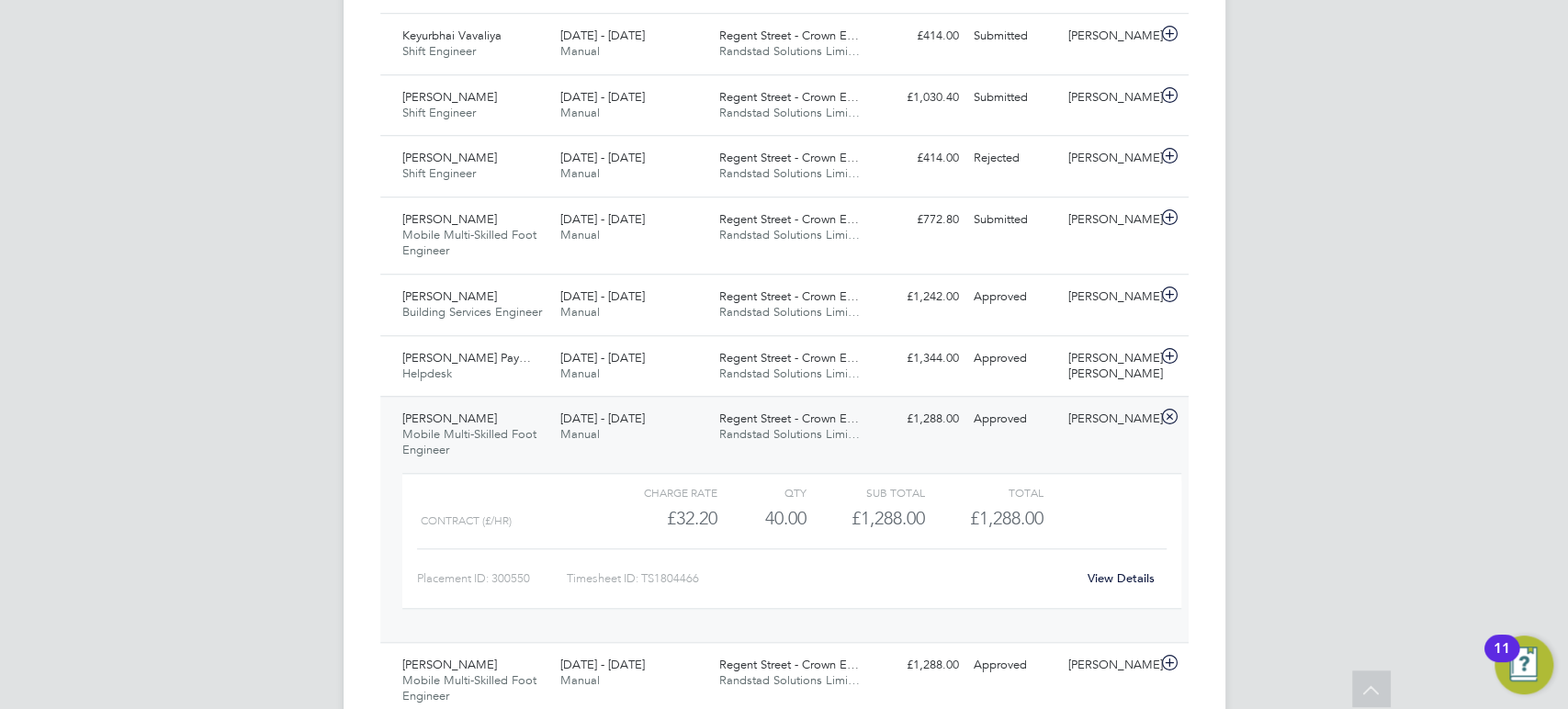
scroll to position [858, 0]
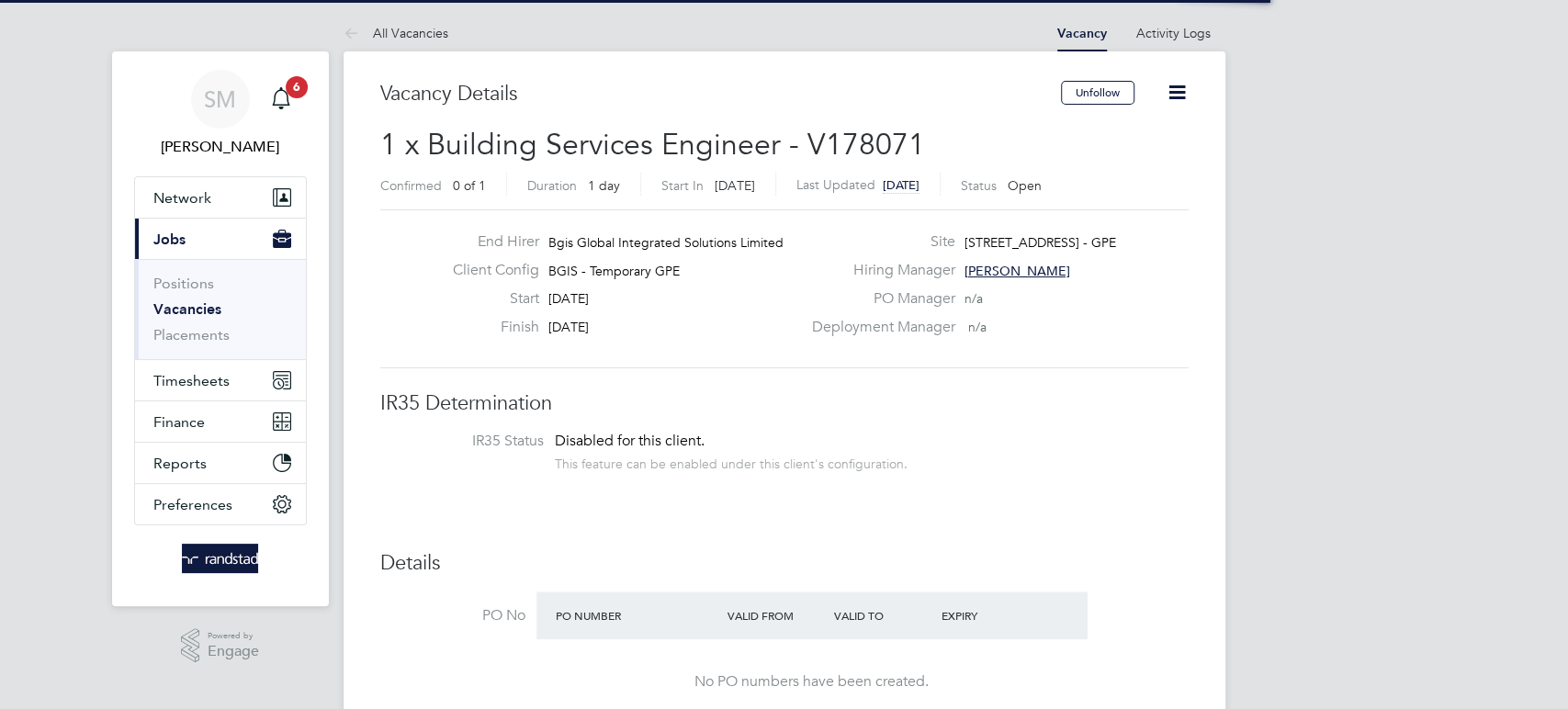
scroll to position [55, 128]
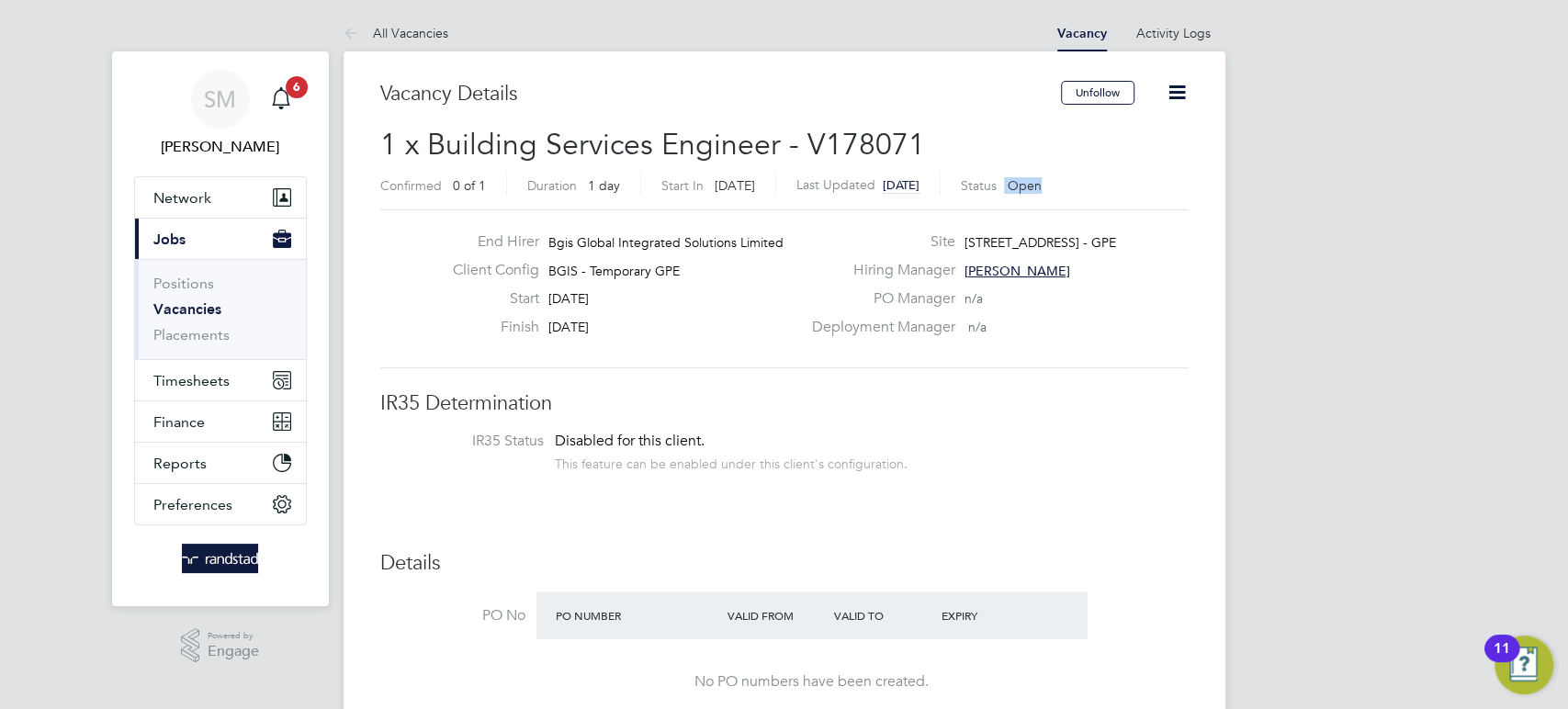
drag, startPoint x: 1081, startPoint y: 179, endPoint x: 976, endPoint y: 196, distance: 106.4
click at [976, 196] on div "Confirmed 0 of 1 Duration 1 day Start In in 8 days Last Updated 21 days ago Sta…" at bounding box center [784, 188] width 808 height 30
click at [996, 181] on label "Status" at bounding box center [978, 186] width 36 height 17
click at [1035, 183] on div "Status Open" at bounding box center [1001, 186] width 80 height 17
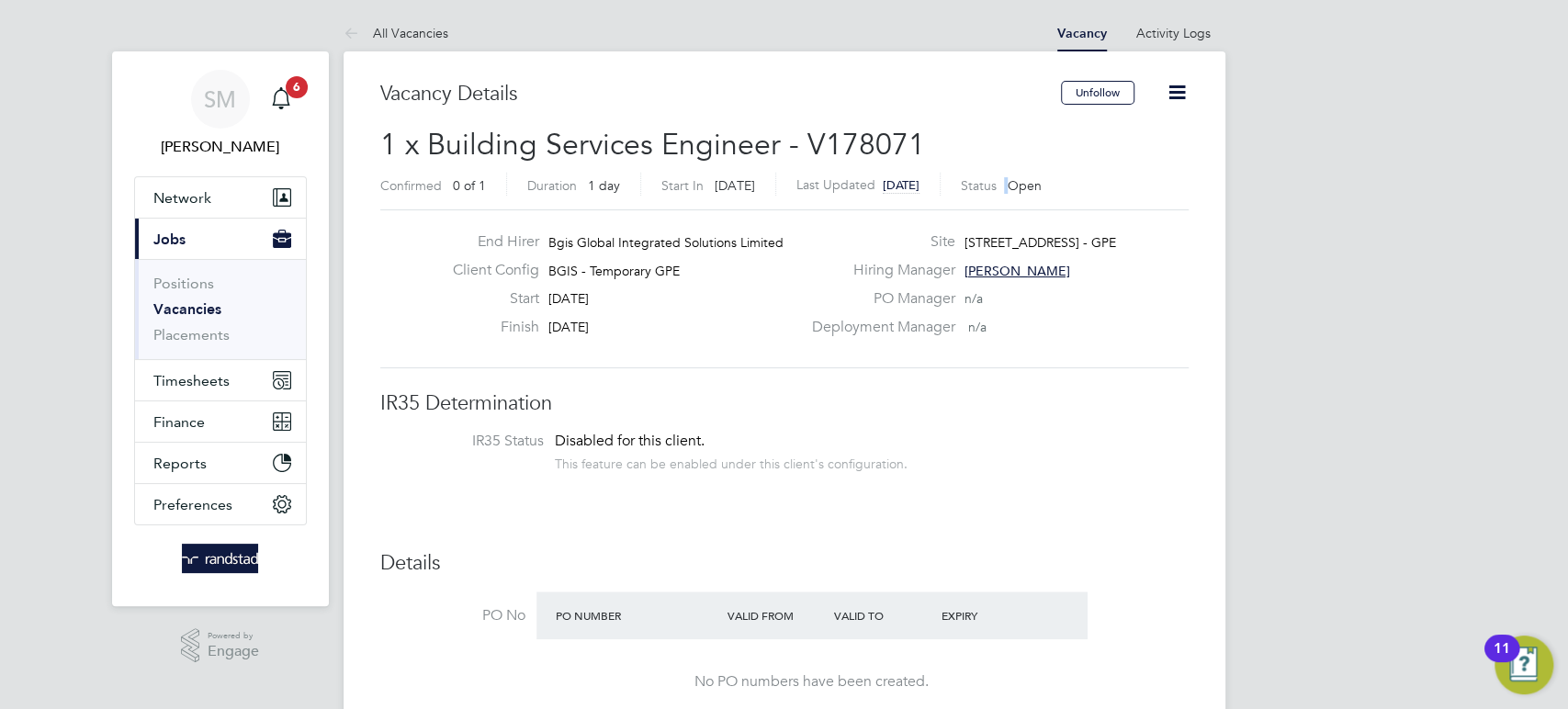
click at [1035, 183] on div "Status Open" at bounding box center [1001, 186] width 80 height 17
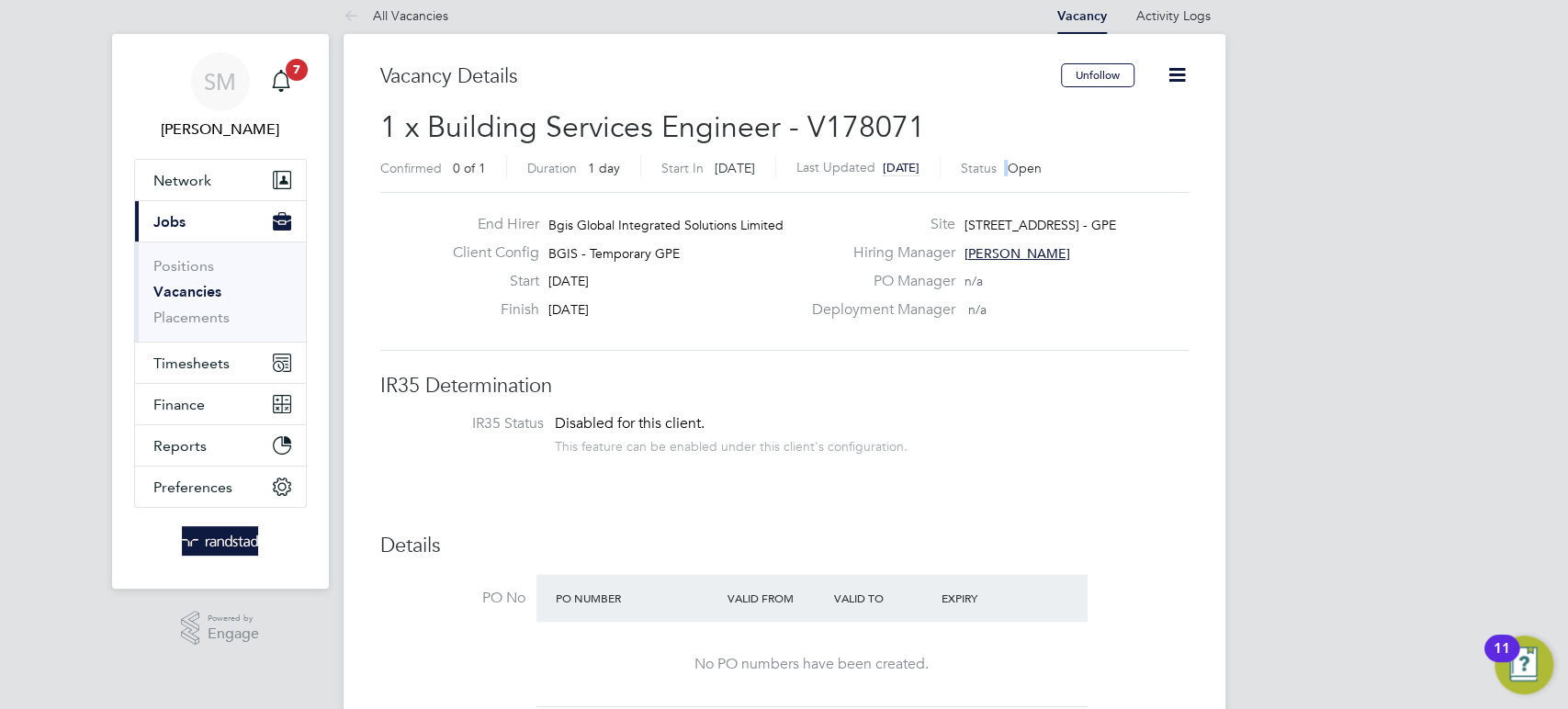
scroll to position [0, 0]
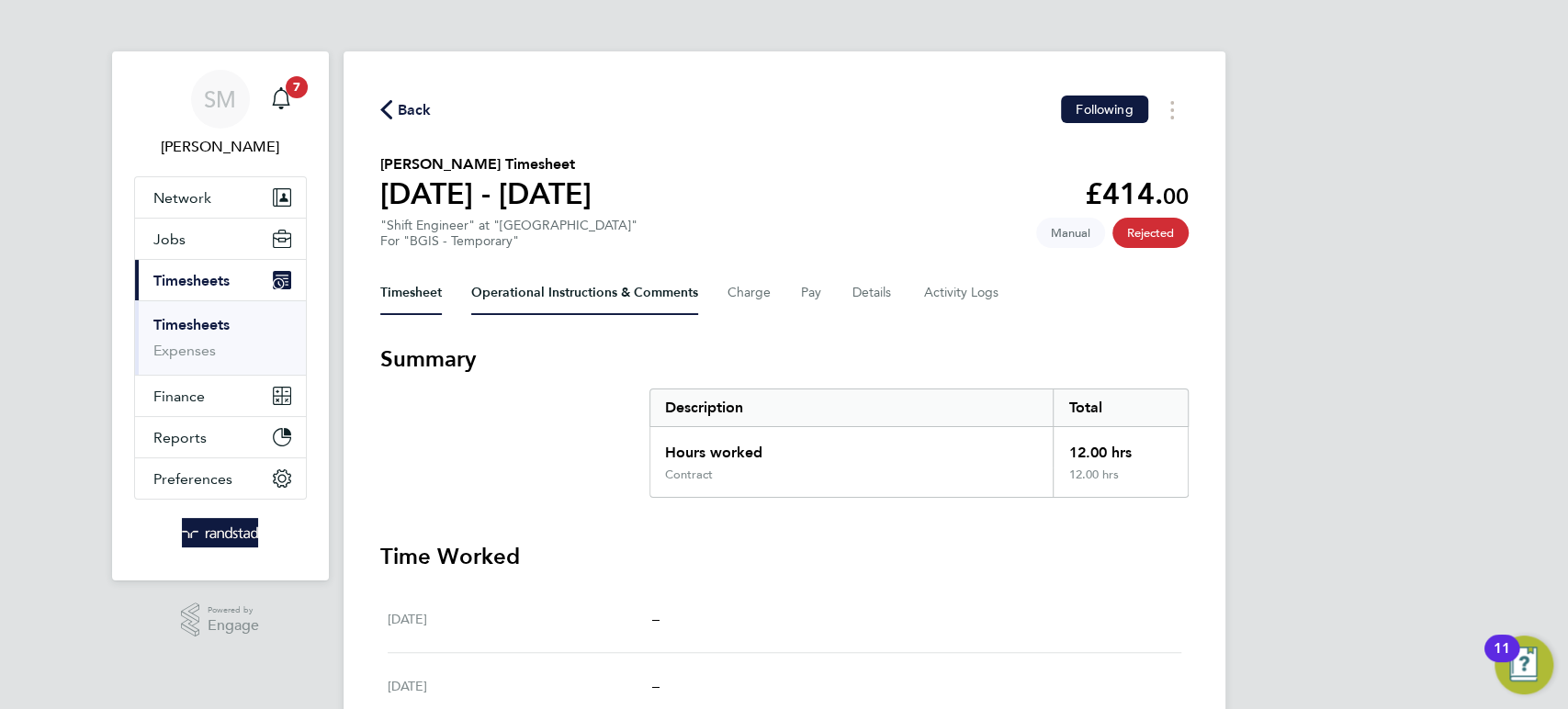
click at [643, 287] on Comments-tab "Operational Instructions & Comments" at bounding box center [584, 293] width 226 height 44
